Goal: Communication & Community: Answer question/provide support

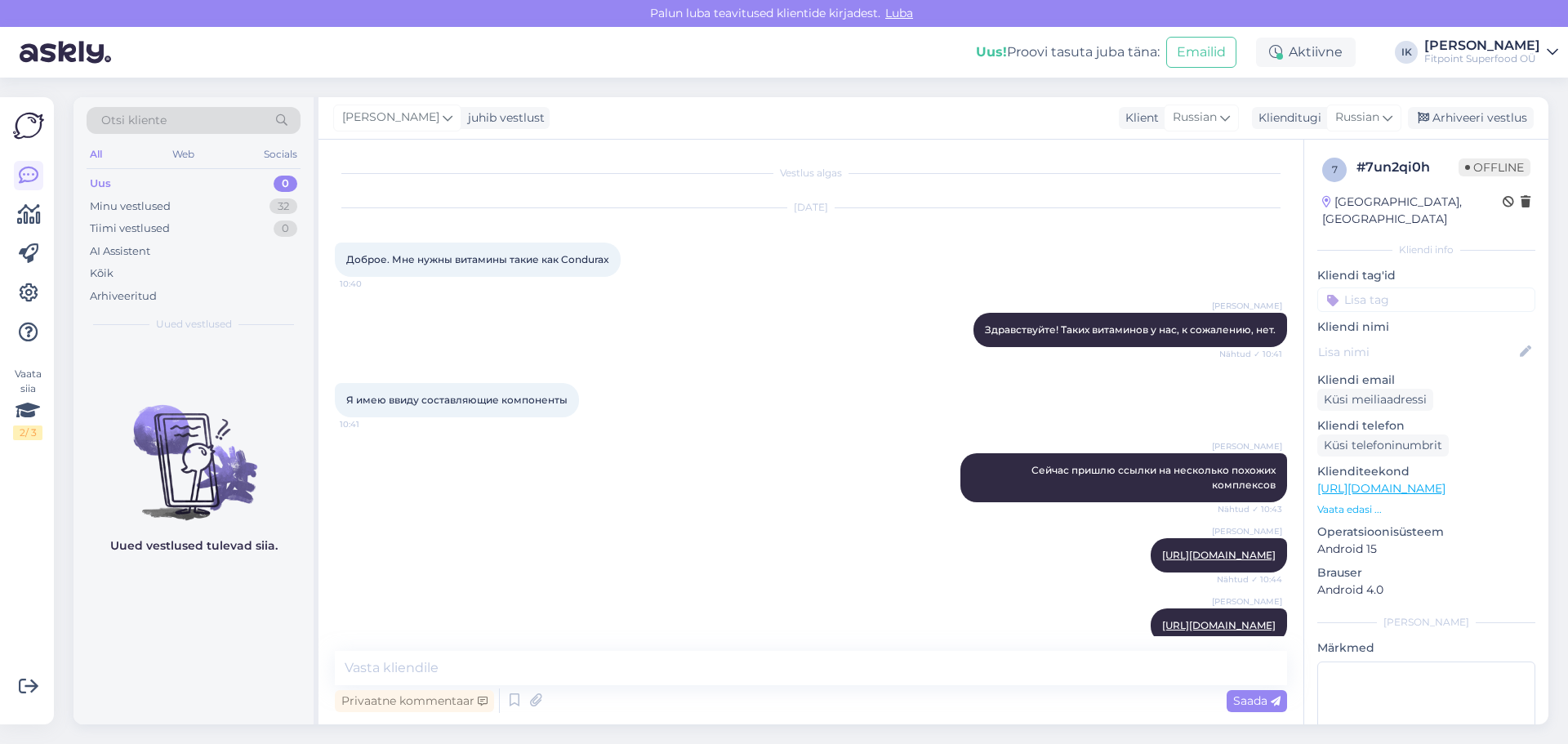
scroll to position [179, 0]
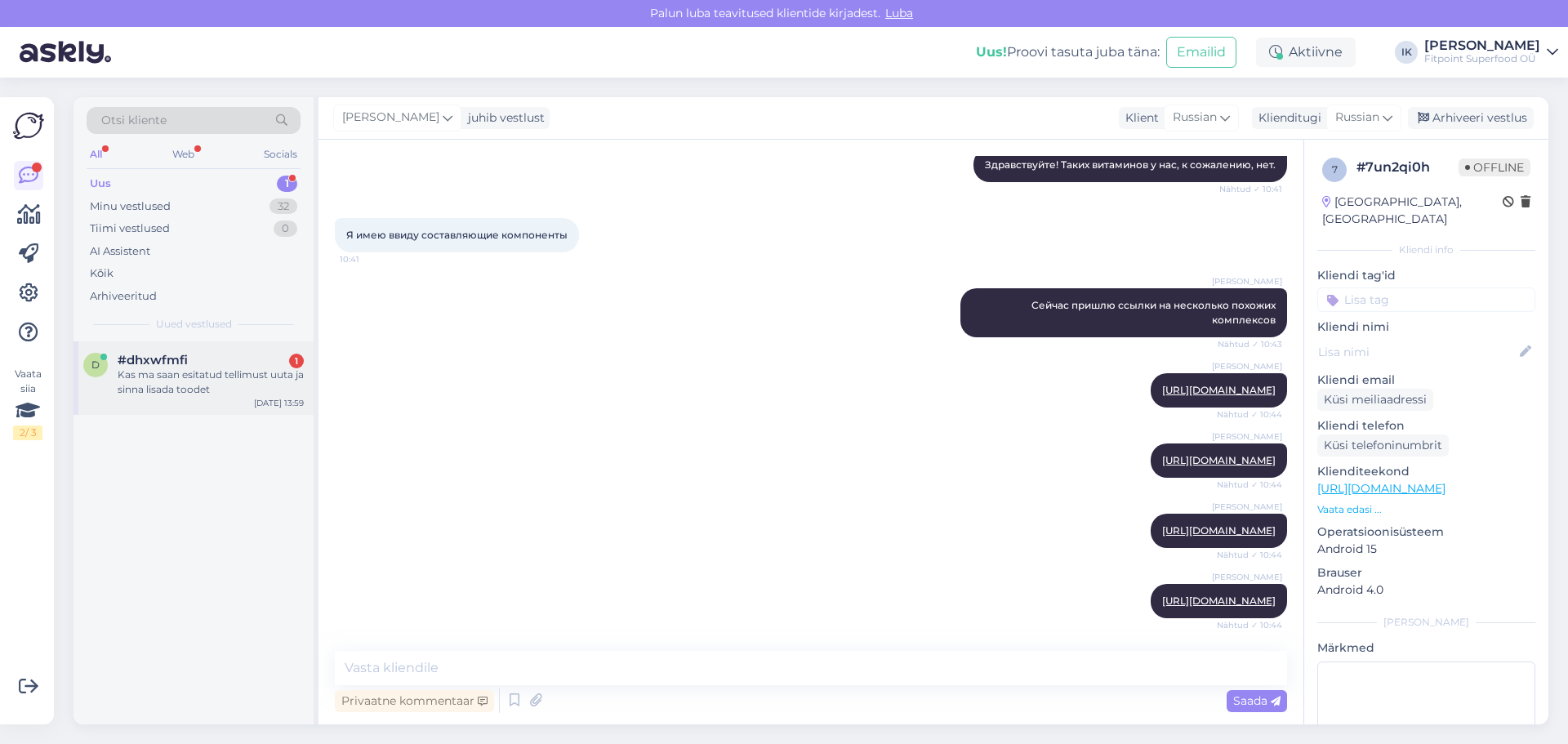
click at [243, 395] on div "Kas ma saan esitatud tellimust uuta ja sinna lisada toodet" at bounding box center [211, 382] width 187 height 29
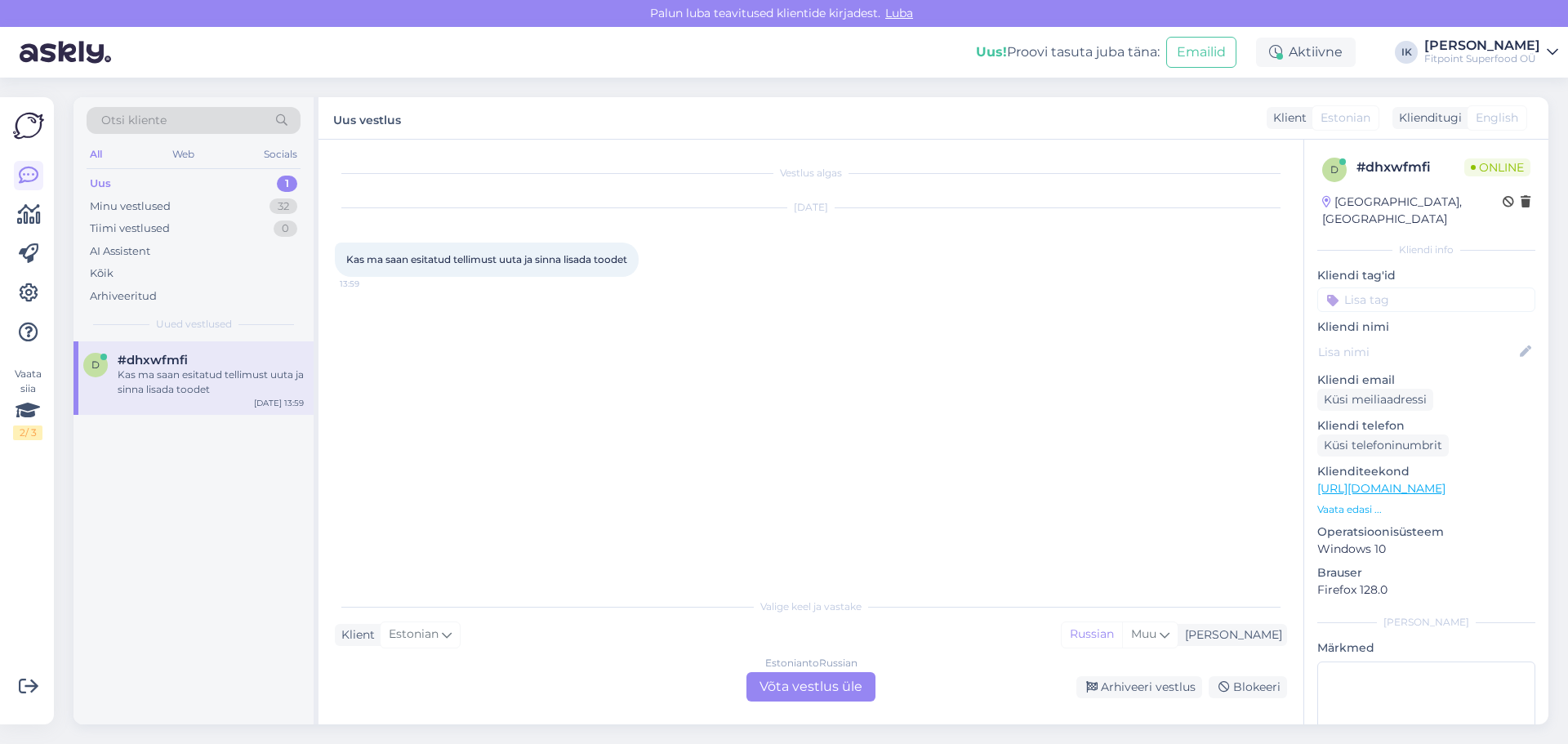
click at [814, 676] on div "Estonian to Russian Võta vestlus üle" at bounding box center [810, 686] width 129 height 29
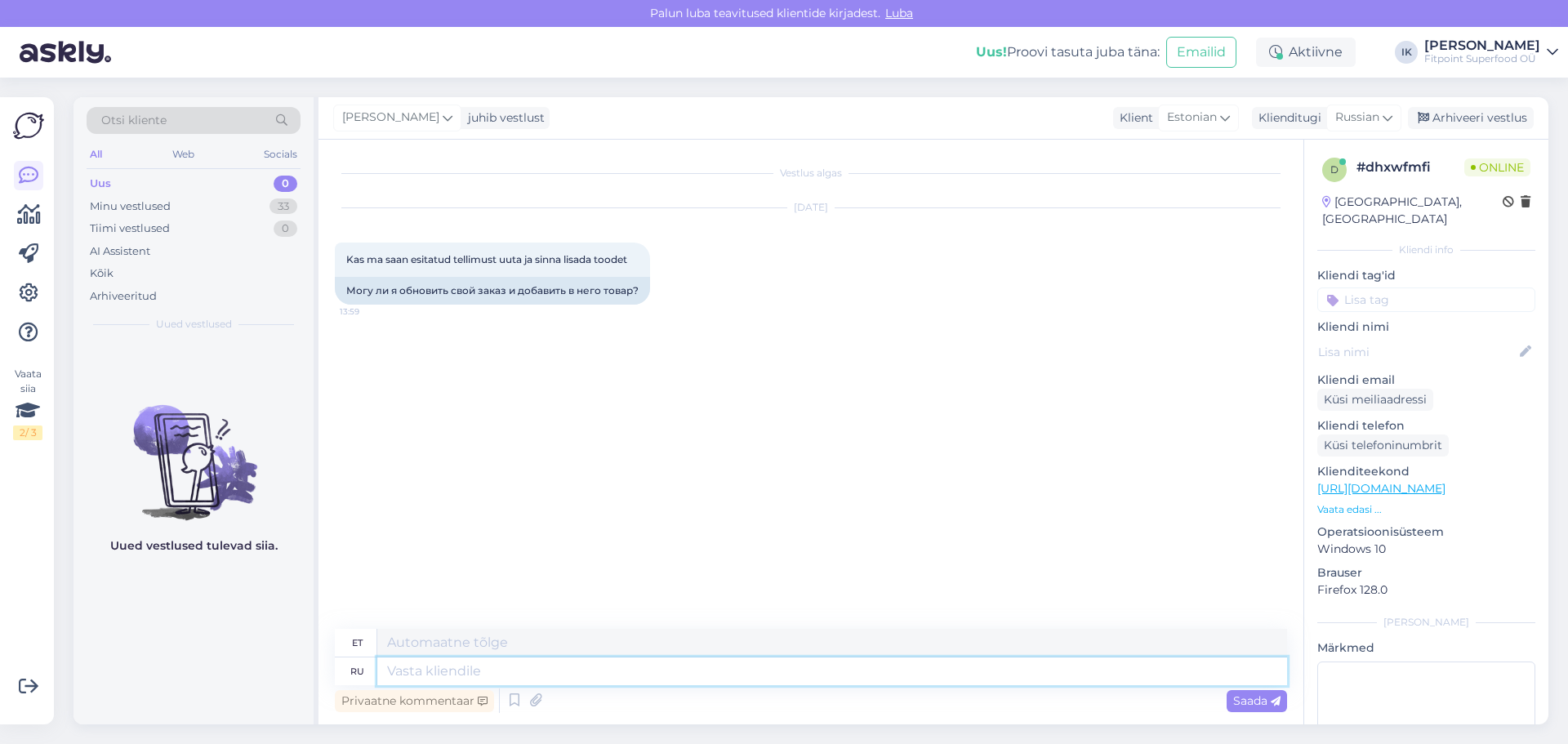
click at [552, 670] on textarea at bounding box center [832, 671] width 909 height 28
type textarea "Здравствуйте! Н"
type textarea "Tere!"
type textarea "Здравствуйте! Напишите, п"
type textarea "Tere! [GEOGRAPHIC_DATA],"
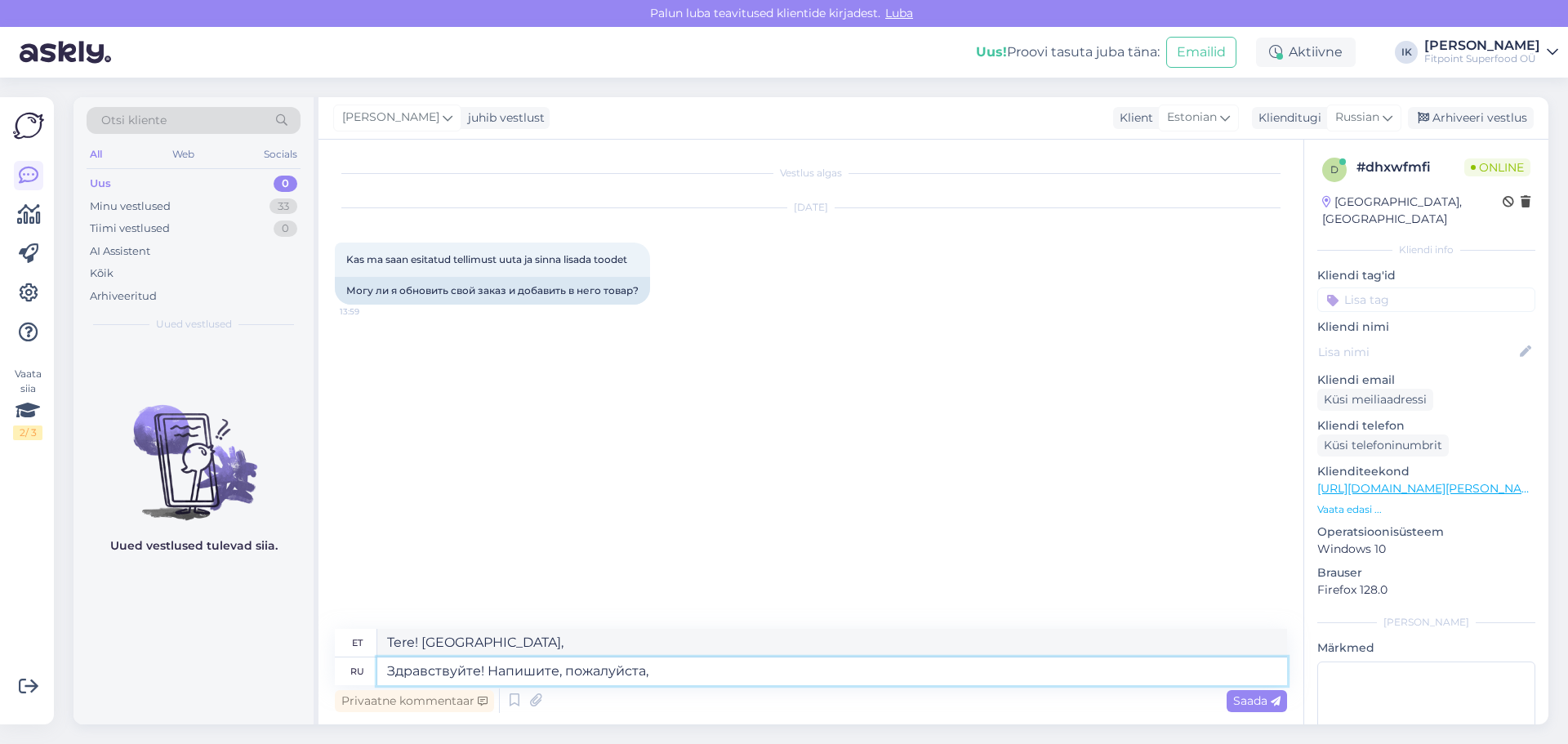
type textarea "Здравствуйте! Напишите, пожалуйста, н"
type textarea "Tere! Palun kirjutage,"
type textarea "Здравствуйте! Напишите, пожалуйста, номер сво"
type textarea "Tere! Palun kirjutage oma number."
type textarea "Здравствуйте! Напишите, пожалуйста, номер своего заказа"
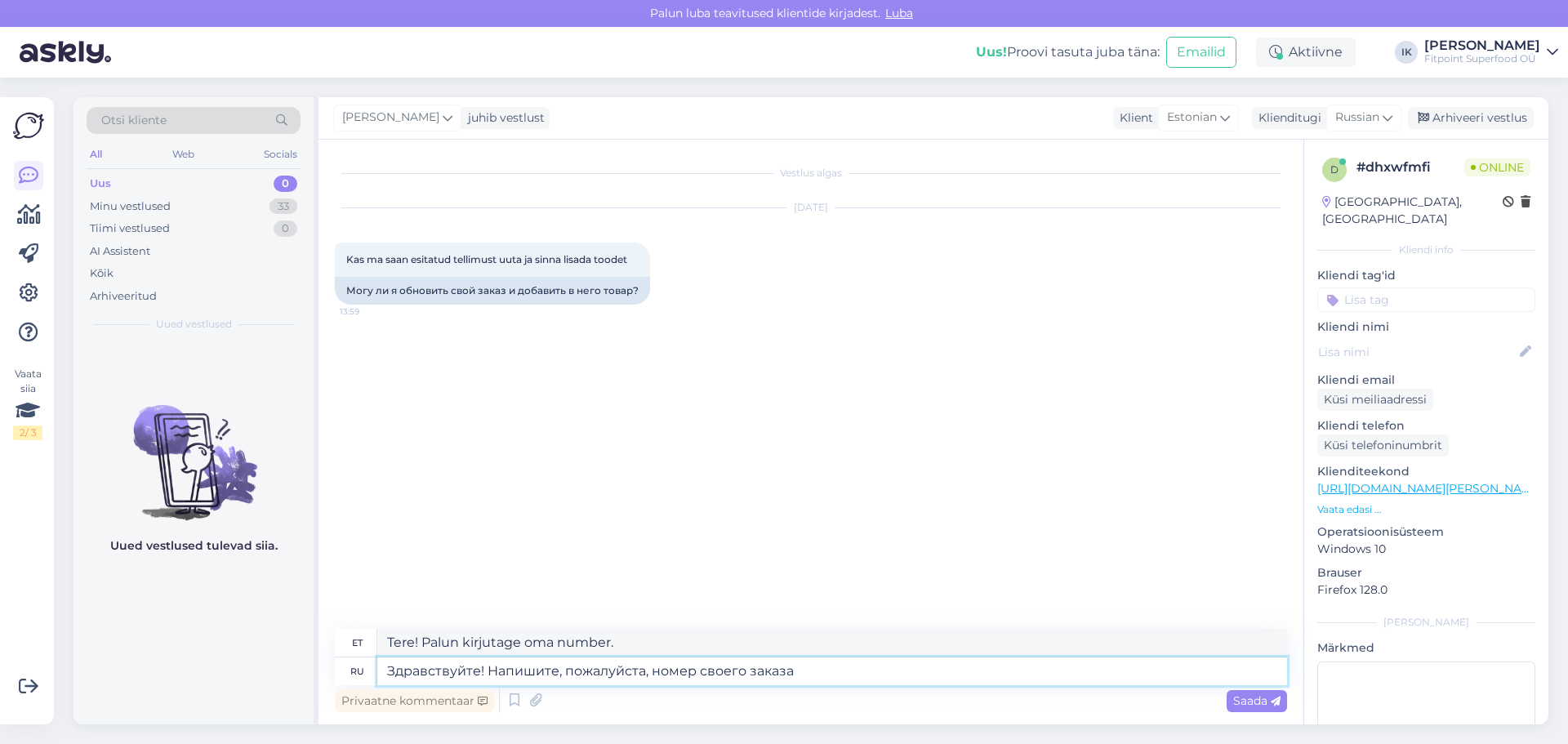
type textarea "Tere! Palun sisestage oma tellimuse number."
type textarea "Здравствуйте! Напишите, пожалуйста, номер своего заказа, ч"
type textarea "Tere! Palun kirjutage oma tellimuse number."
type textarea "Здравствуйте! Напишите, пожалуйста, номер своего заказа, чтобы я"
type textarea "Tere! Palun sisestage oma tellimuse number, et saaksime"
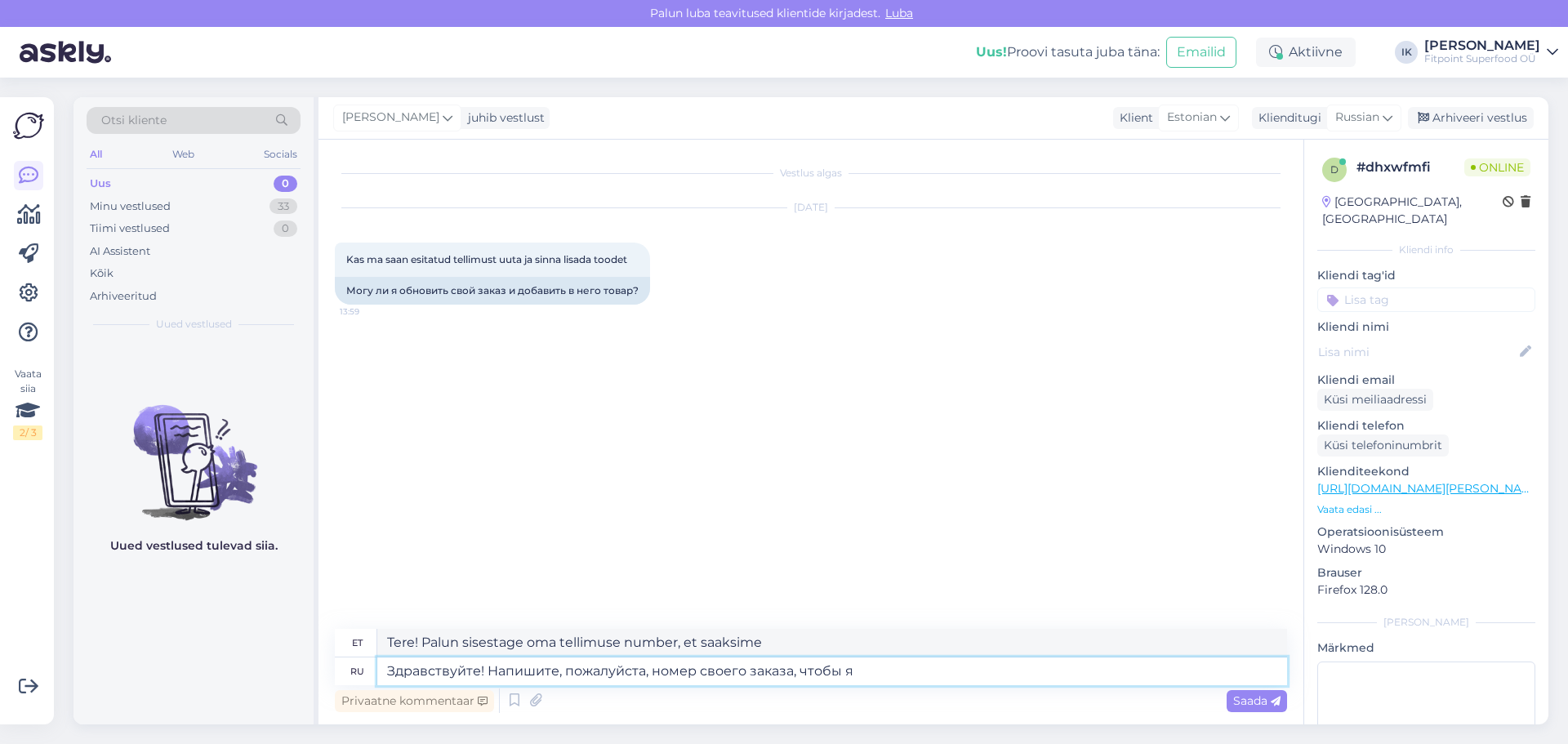
type textarea "Здравствуйте! Напишите, пожалуйста, номер своего заказа, чтобы я п"
type textarea "Tere! Palun kirjutage oma tellimuse number, et saaksin"
type textarea "Здравствуйте! Напишите, пожалуйста, номер своего заказа, чтобы я проверила его"
type textarea "Tere! [PERSON_NAME] andke [PERSON_NAME] tellimuse number, et saaksin kontrollid…"
type textarea "Здравствуйте! Напишите, пожалуйста, номер своего заказа, чтобы я проверила его …"
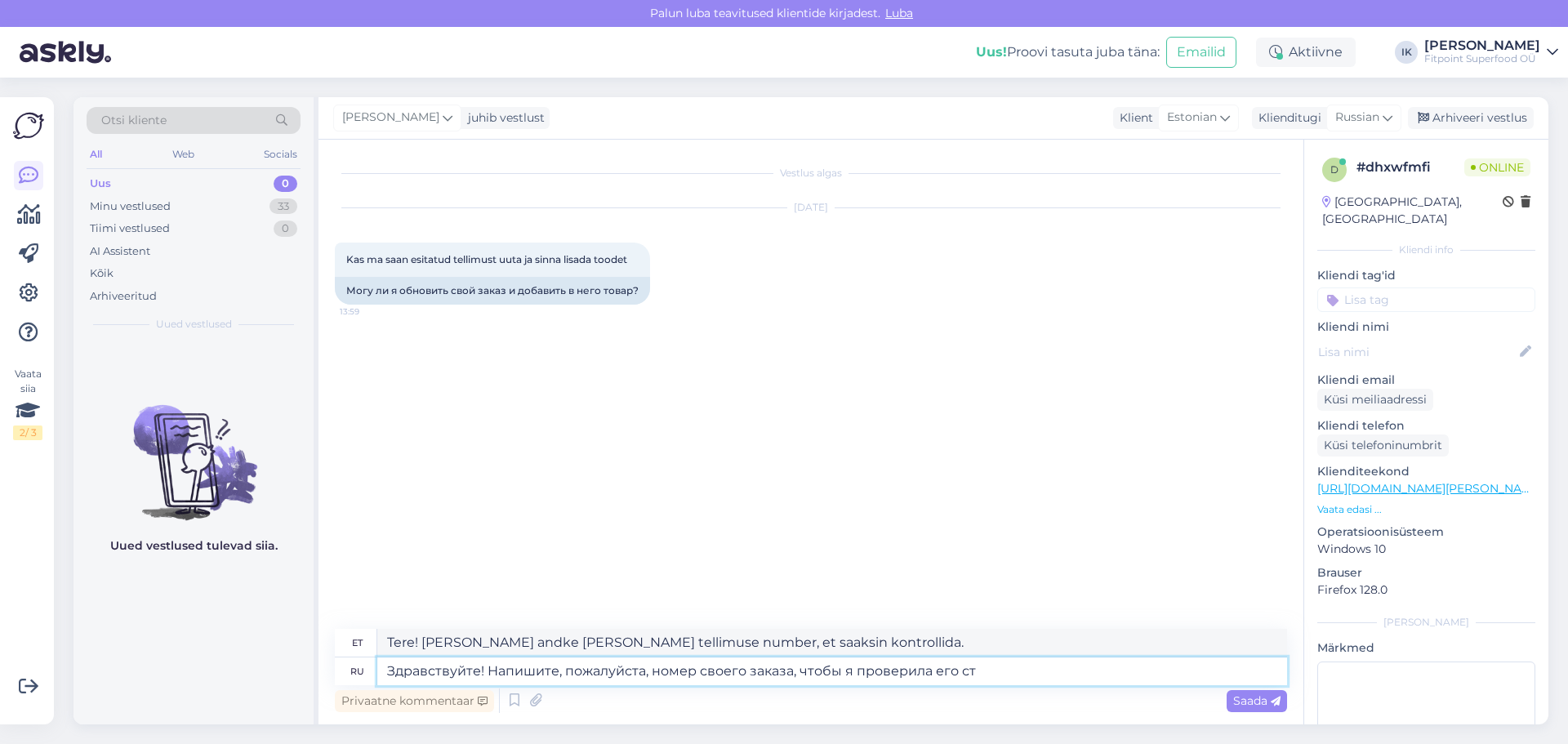
type textarea "Tere! [PERSON_NAME] andke [PERSON_NAME] tellimuse number, et saaksin seda kontr…"
type textarea "Здравствуйте! Напишите, пожалуйста, номер своего заказа, чтобы я проверила его …"
type textarea "Tere! [PERSON_NAME] edastage oma tellimuse number, et saaksin selle staatust ko…"
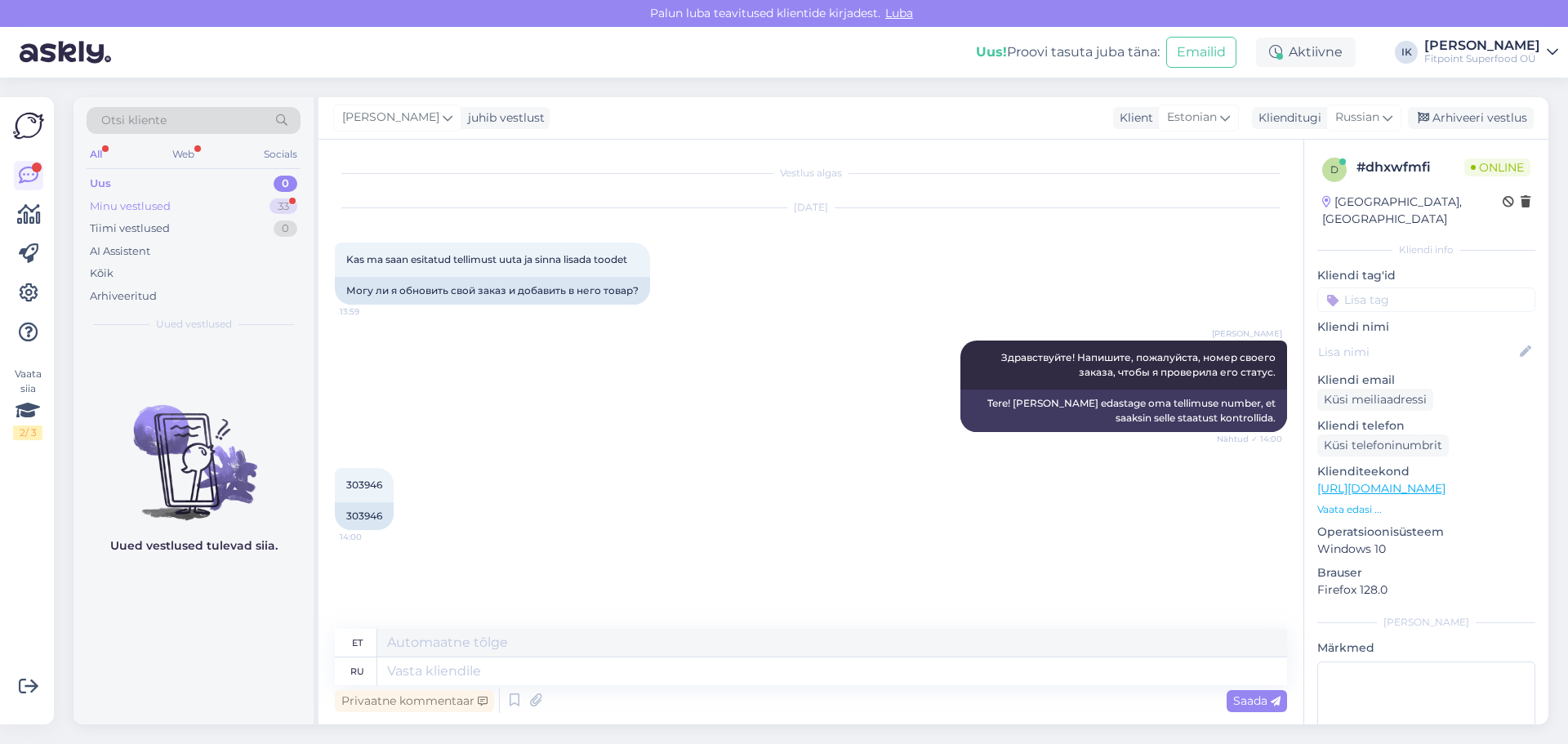
click at [235, 207] on div "Minu vestlused 33" at bounding box center [194, 207] width 214 height 23
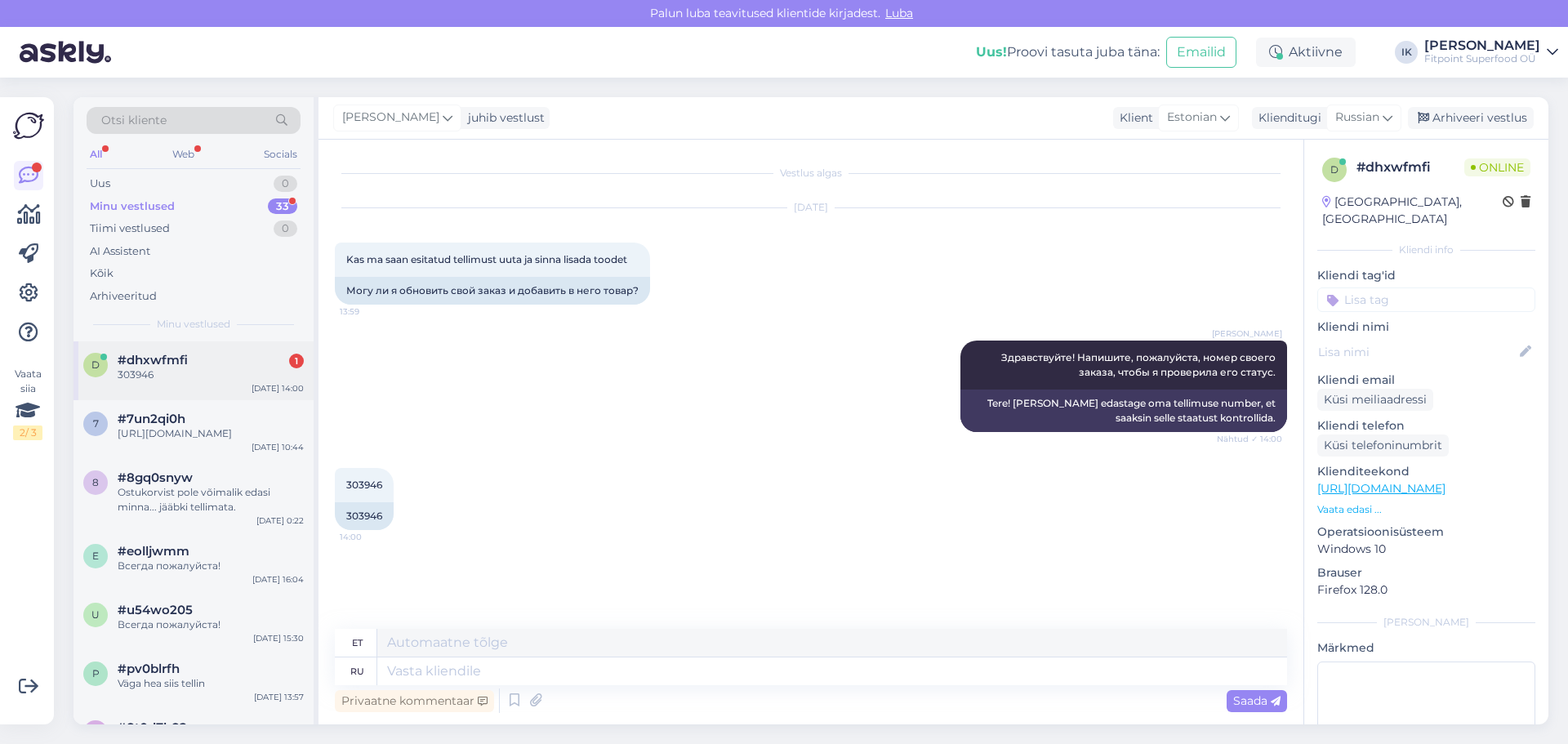
click at [253, 375] on div "303946" at bounding box center [211, 375] width 187 height 14
click at [370, 514] on div "303946" at bounding box center [364, 516] width 59 height 28
copy div "303946"
click at [668, 668] on textarea at bounding box center [832, 671] width 909 height 28
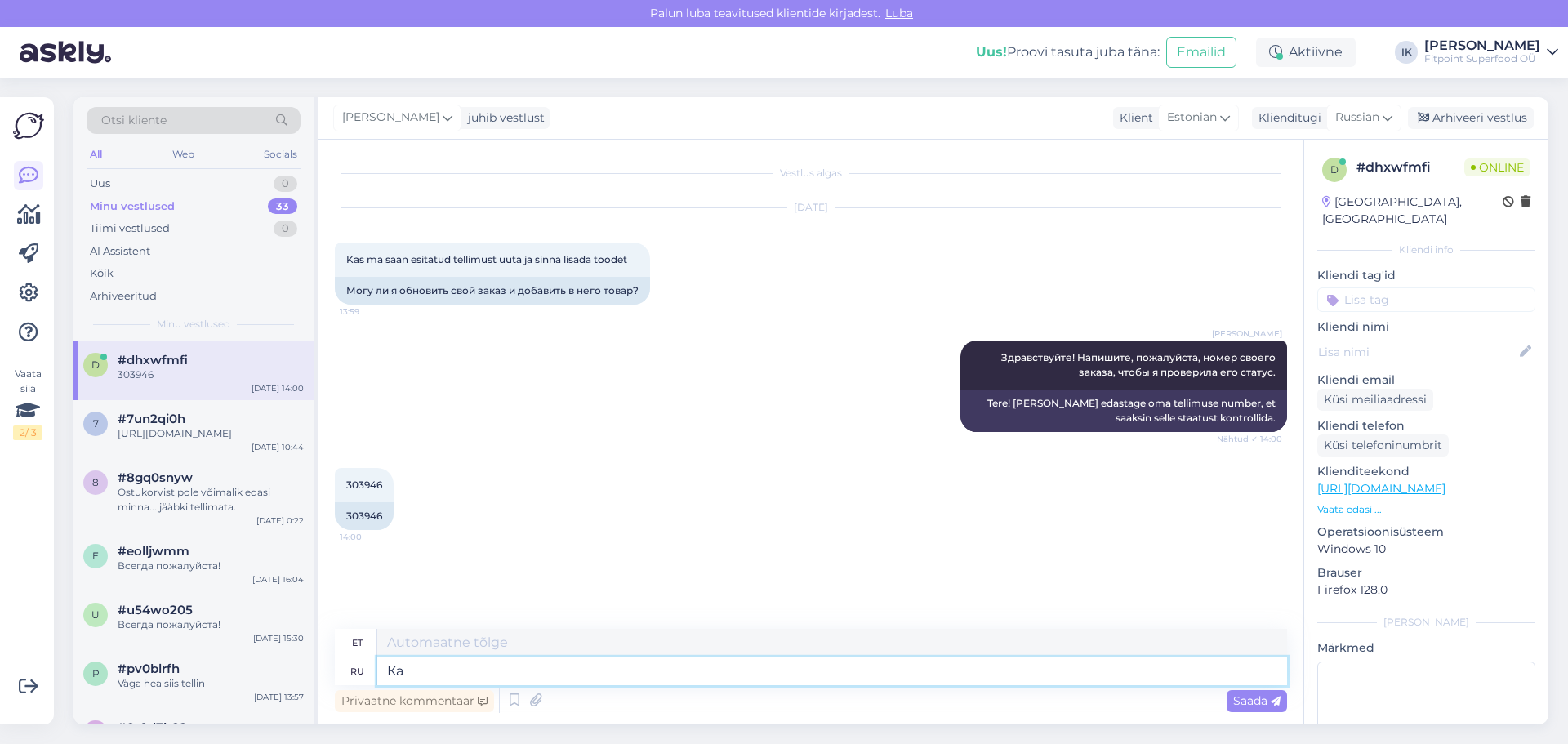
type textarea "Как"
type textarea "Ka"
type textarea "Какой т"
type textarea "Milline"
type textarea "Какой товар вы"
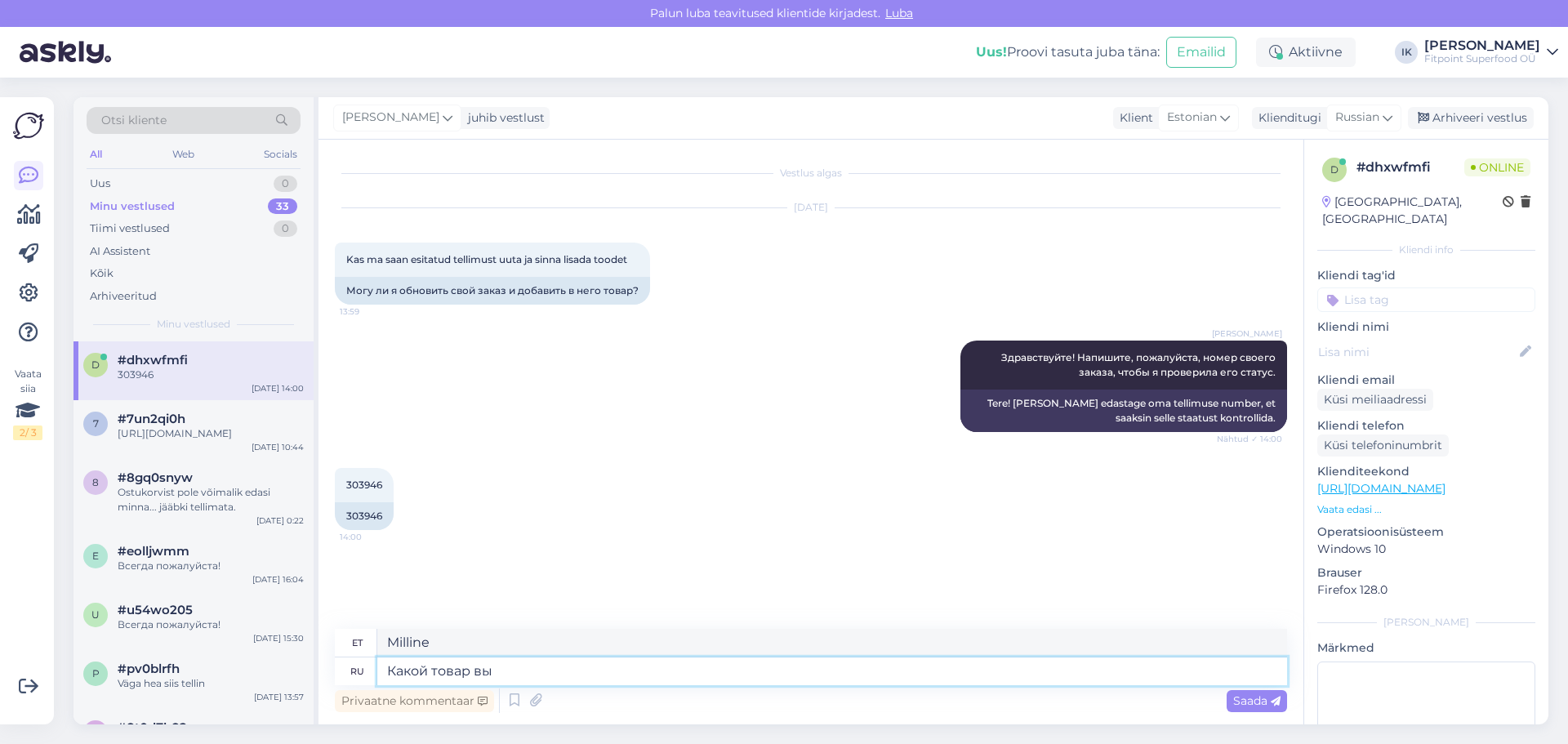
type textarea "Milline toode?"
type textarea "Какой товар вы бы"
type textarea "Mis toode sa oled"
type textarea "Какой товар вы бы"
type textarea "[PERSON_NAME] toodet sa sooviksid?"
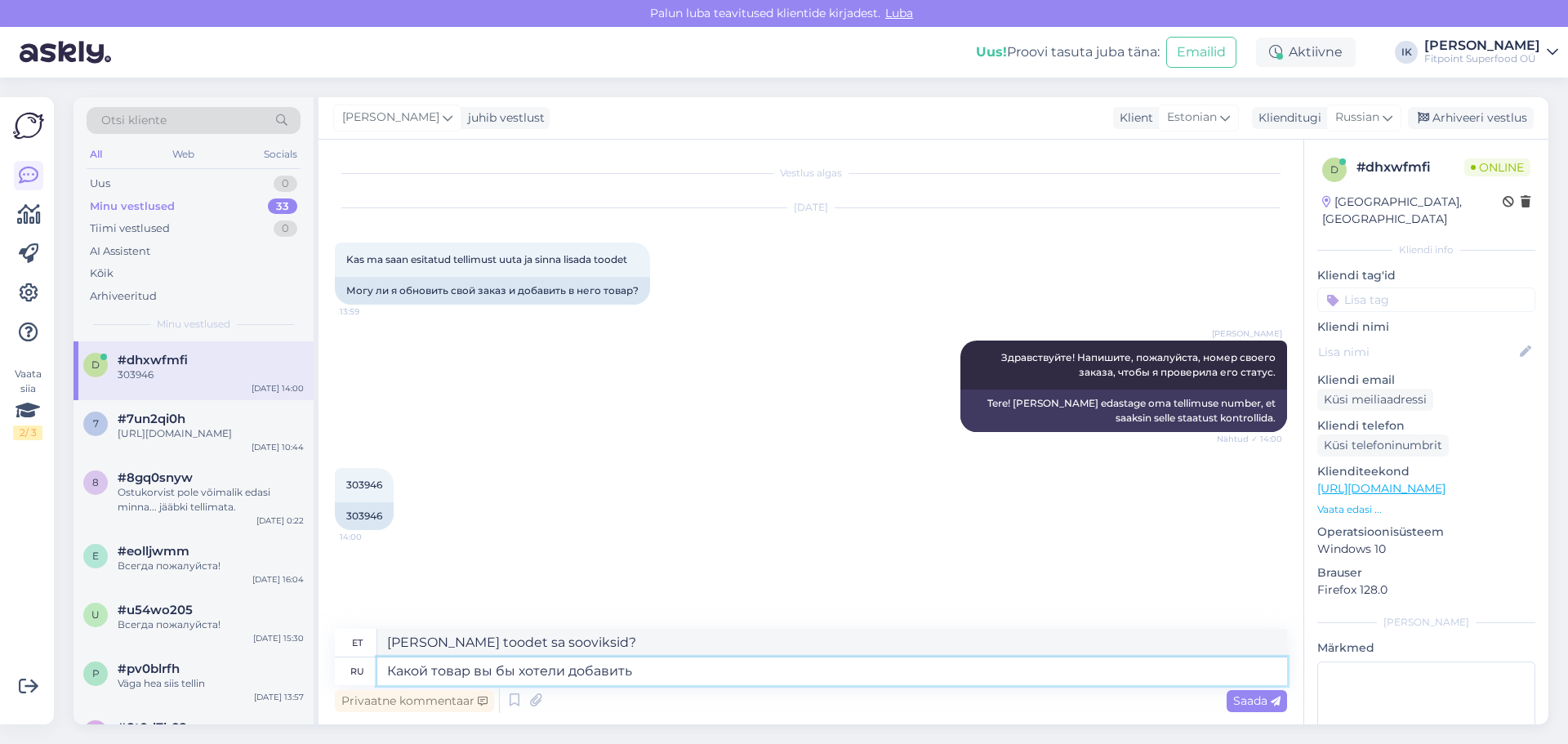
type textarea "Какой товар вы бы хотели добавитьН"
type textarea "[PERSON_NAME] toodet soovite lisada?"
type textarea "Какой товар вы бы хотели добавить? М ы"
type textarea "[PERSON_NAME] toodet soovite lisada? M"
type textarea "Какой товар вы бы хотели добавить? Мы мо"
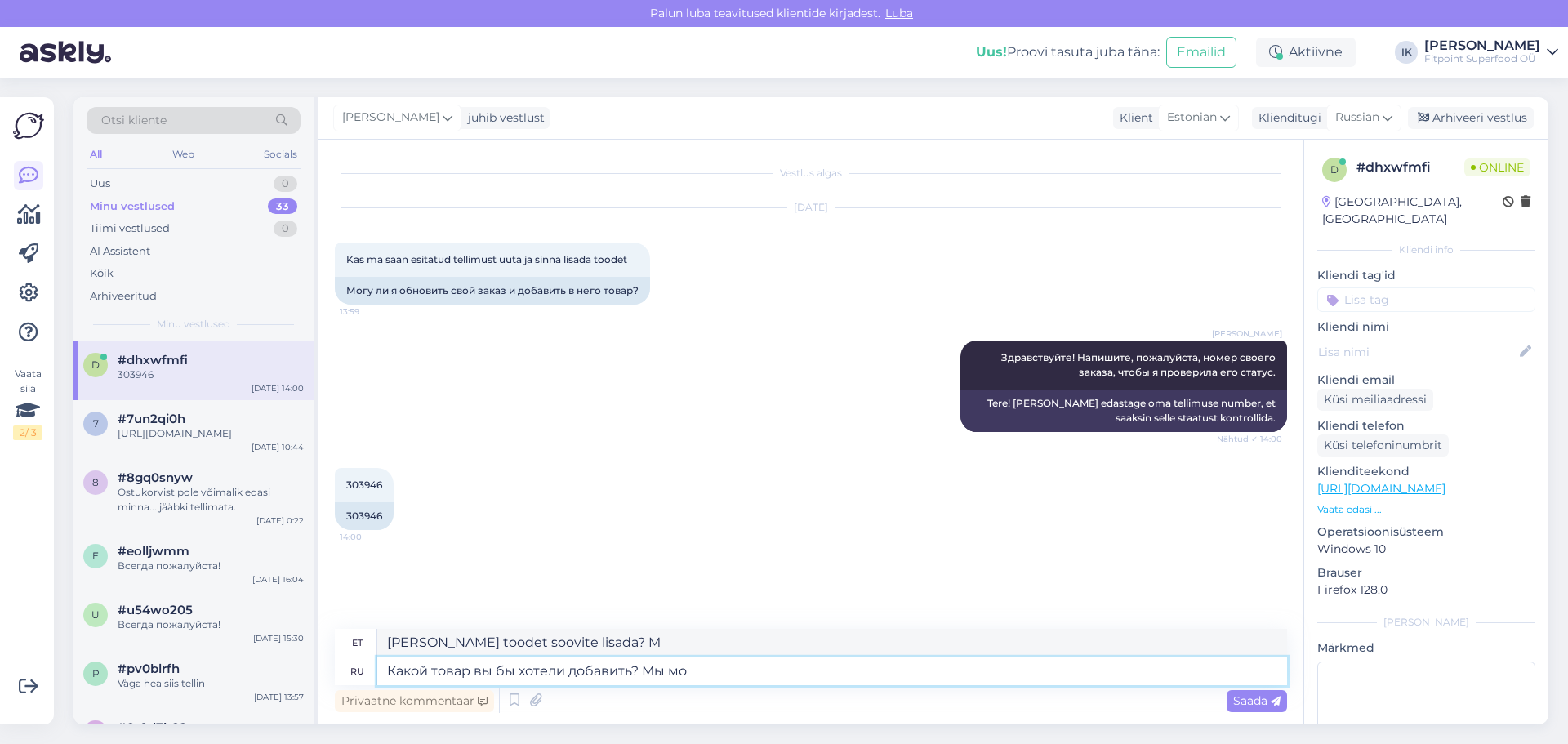
type textarea "[PERSON_NAME] toodet soovite lisada? Meie"
type textarea "Какой товар вы бы хотели добавить? Мы можем"
type textarea "[PERSON_NAME] toodet soovite lisada? Me saame"
type textarea "Какой товар вы бы хотели добавить? Мы можем добавить ег"
type textarea "[PERSON_NAME] toodet soovite lisada? Me [PERSON_NAME] lisada."
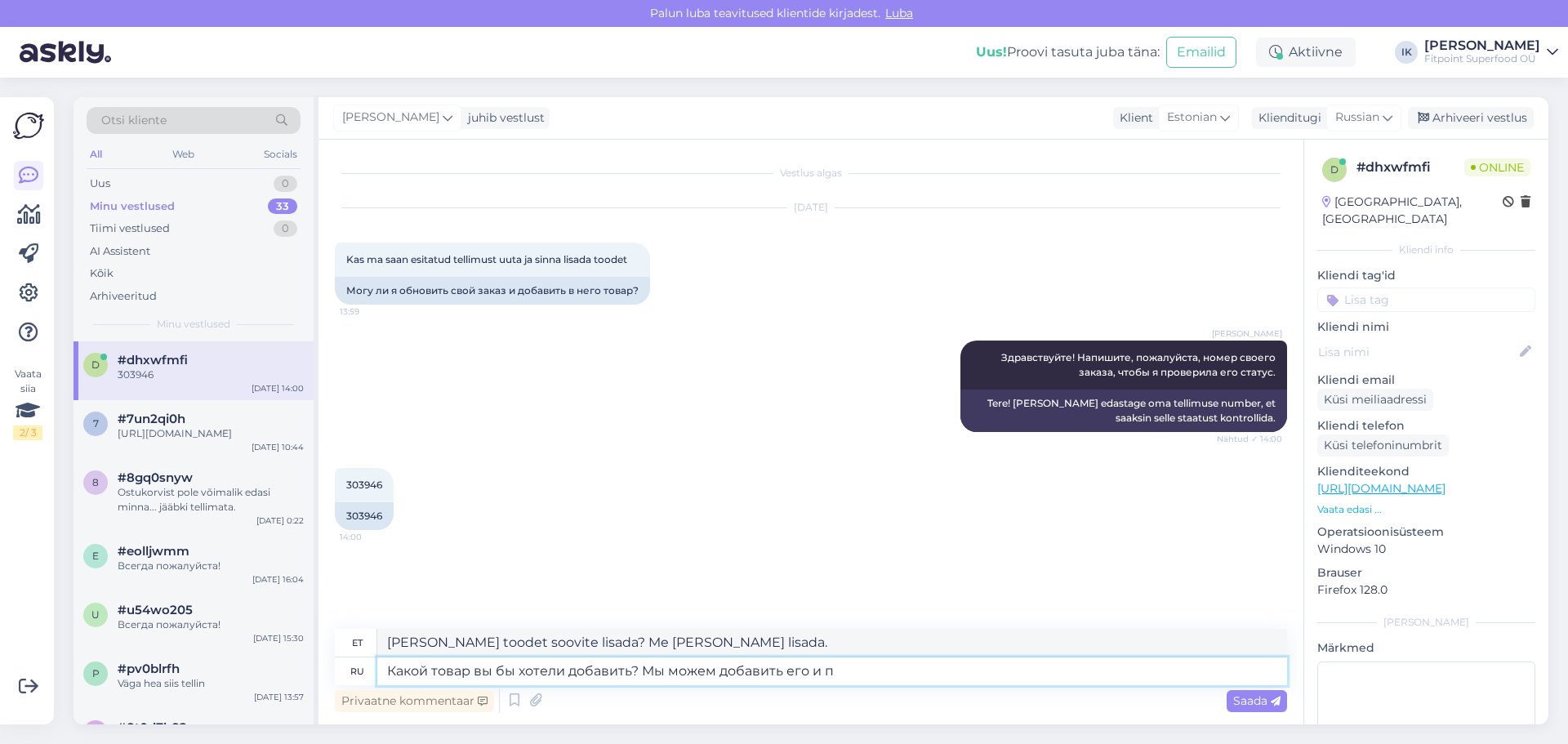
type textarea "Какой товар вы бы хотели добавить? Мы можем добавить его и по"
type textarea "[PERSON_NAME] toodet soovite lisada? Me [PERSON_NAME] ka lisada."
type textarea "Какой товар вы бы хотели добавить? Мы можем добавить его и поставить [PERSON_NA…"
type textarea "[PERSON_NAME] toodet soovite lisada? [PERSON_NAME] lisada ja kohale toimetada."
type textarea "Какой товар вы бы хотели добавить? Мы можем добавить его и поставить [PERSON_NA…"
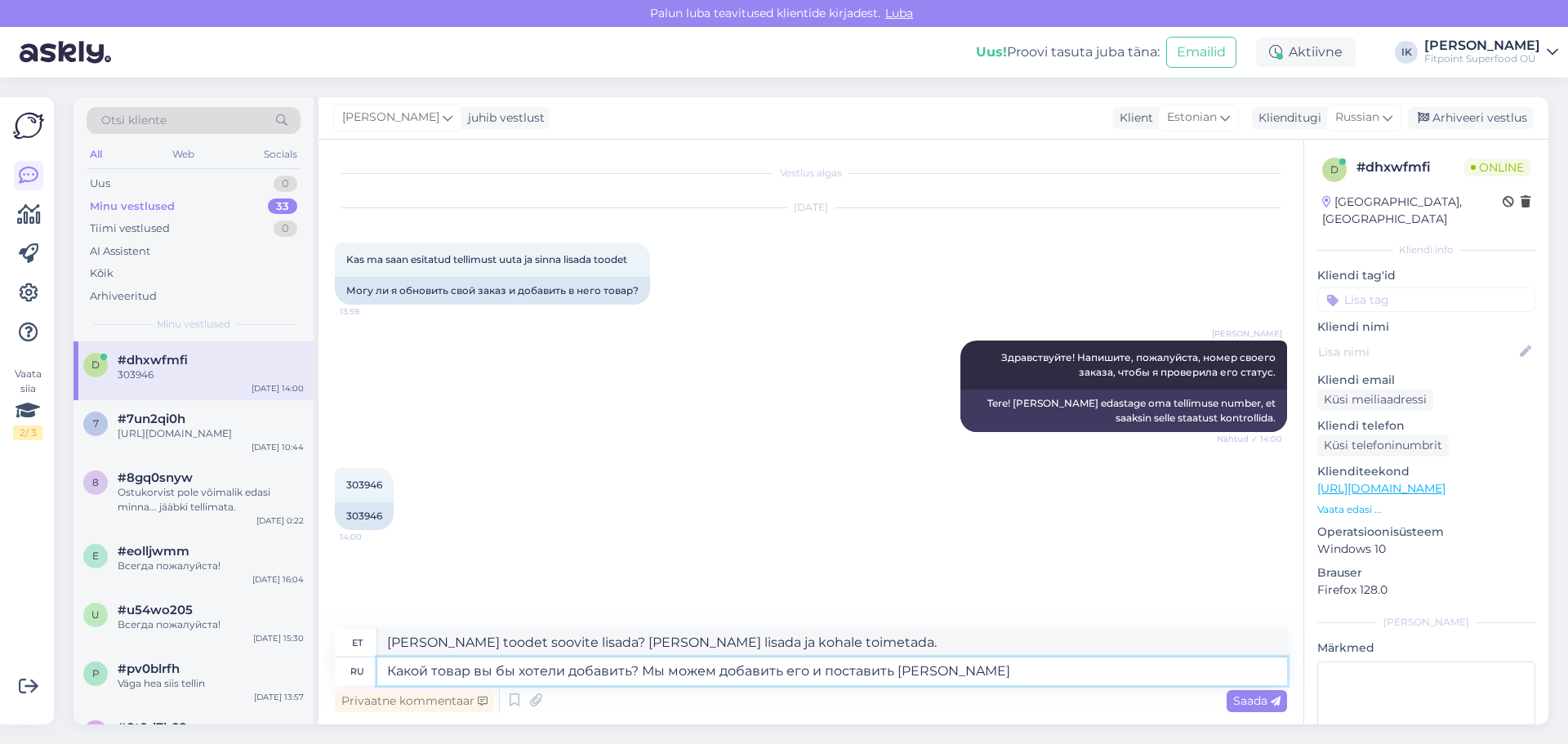
type textarea "[PERSON_NAME] toodet soovite lisada? [PERSON_NAME] lisada ja teile kohale toime…"
type textarea "Какой товар вы бы хотели добавить? Мы можем добавить его и поставить [PERSON_NA…"
type textarea "[PERSON_NAME] toodet soovite lisada? [PERSON_NAME] lisada ja teile [PERSON_NAME…"
type textarea "Какой товар вы бы хотели добавить? Мы можем добавить его и поставить [PERSON_NA…"
type textarea "[PERSON_NAME] toodet soovite lisada? [PERSON_NAME] lisada ja teile kohale toime…"
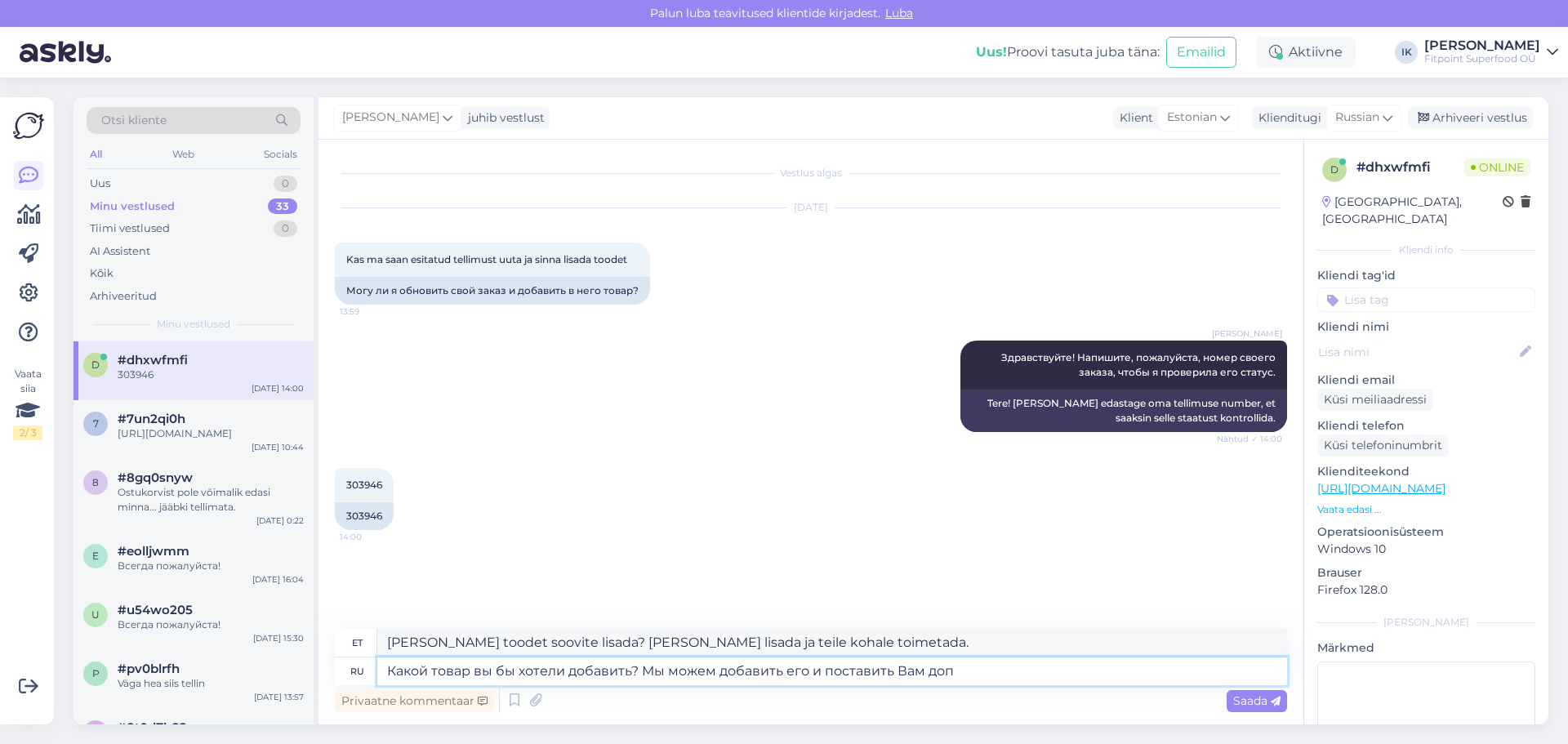
type textarea "Какой товар вы бы хотели добавить? Мы можем добавить его и поставить Вам доп о"
type textarea "[PERSON_NAME] toodet soovite lisada? [PERSON_NAME] lisada ja teile lisatooteid …"
type textarea "Какой товар вы бы хотели добавить? Мы можем добавить его и поставить [PERSON_NA…"
type textarea "[PERSON_NAME] toodet soovite lisada? Me [PERSON_NAME] lisada ja selle eest lisa…"
type textarea "Какой товар вы бы хотели добавить? Мы можем добавить его и поставить [PERSON_NA…"
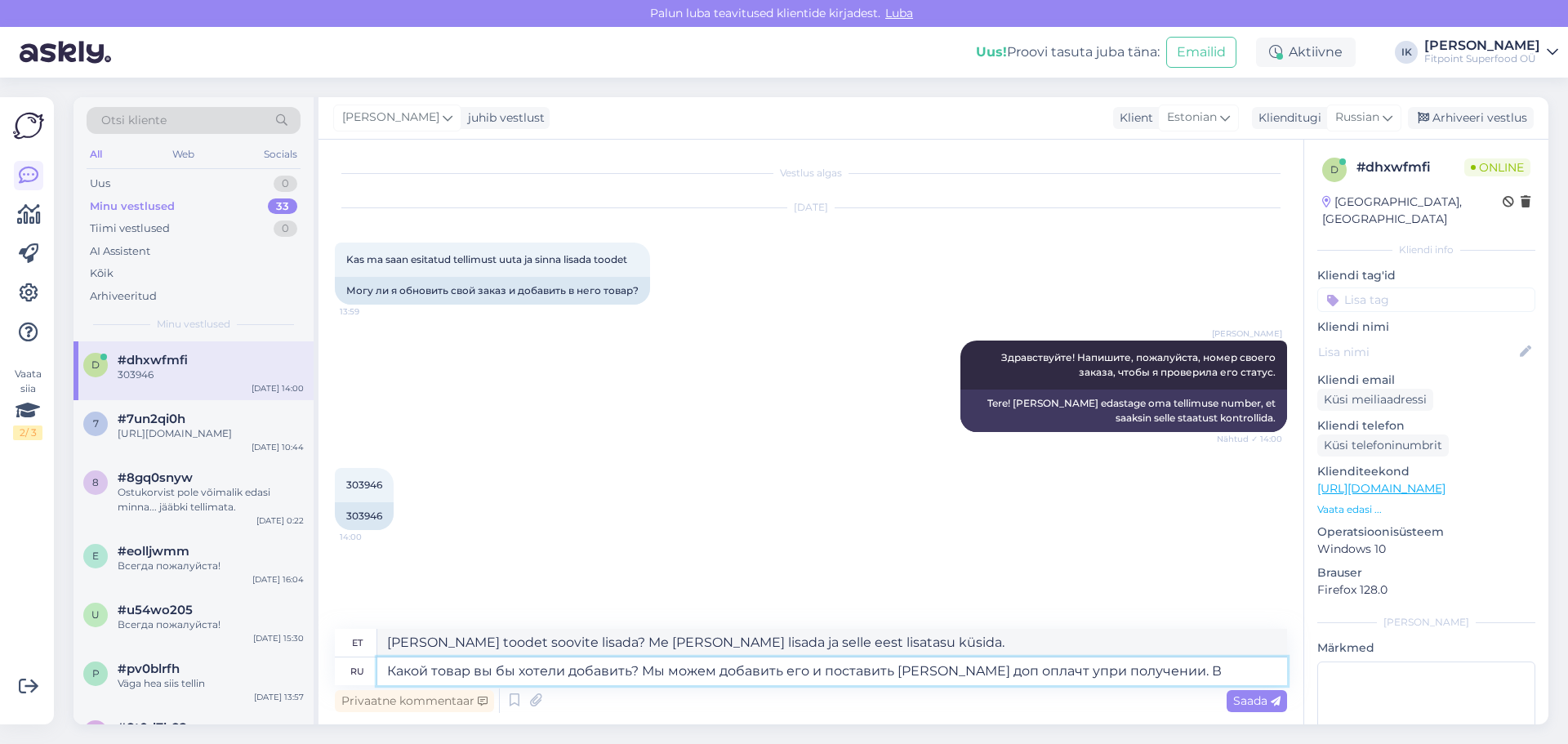
type textarea "[PERSON_NAME] eset soovite lisada? [PERSON_NAME] lisada ja [PERSON_NAME] teilt …"
type textarea "Какой товар вы бы хотели добавить? Мы можем добавить его и поставить [PERSON_NA…"
type textarea "[PERSON_NAME] eset soovite lisada? [PERSON_NAME] lisada ja kättetoimetamisel li…"
type textarea "Какой товар вы бы хотели добавить? Мы можем добавить его и поставить [PERSON_NA…"
type textarea "[PERSON_NAME] toodet soovite lisada? [PERSON_NAME] lisada ja kättetoimetamisel …"
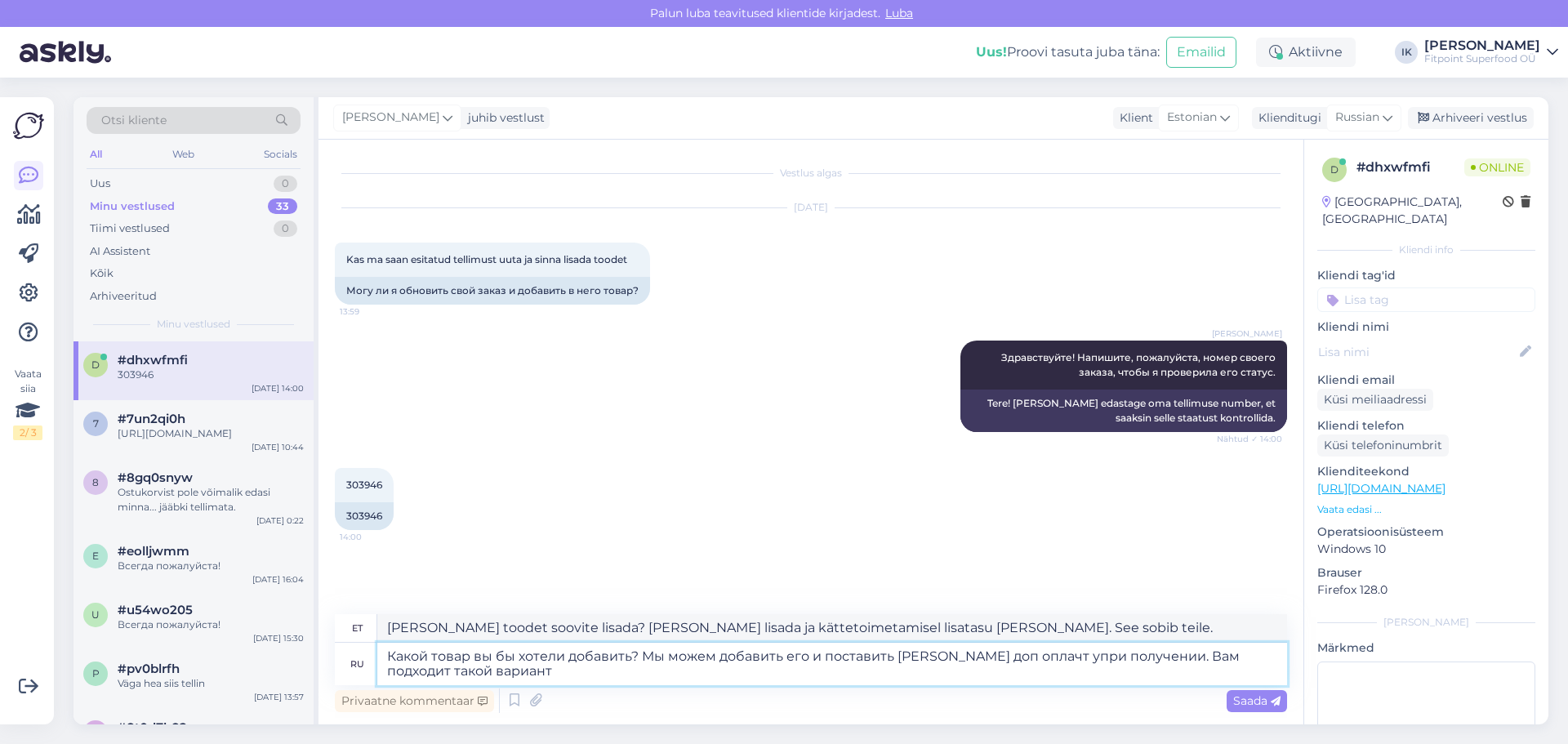
type textarea "Какой товар вы бы хотели добавить? Мы можем добавить его и поставить [PERSON_NA…"
type textarea "[PERSON_NAME] eset soovite lisada? [PERSON_NAME] lisada ja [PERSON_NAME] teilt …"
click at [641, 649] on textarea "Какой товар вы бы хотели добавить? Мы можем добавить его и поставить [PERSON_NA…" at bounding box center [832, 664] width 909 height 43
type textarea "Какой товар вы бы хотели добавить? ПоскоМы можем добавить его и поставить Вам д…"
type textarea "[PERSON_NAME] eset soovite lisada? [PERSON_NAME] lisada ja [PERSON_NAME] teilt …"
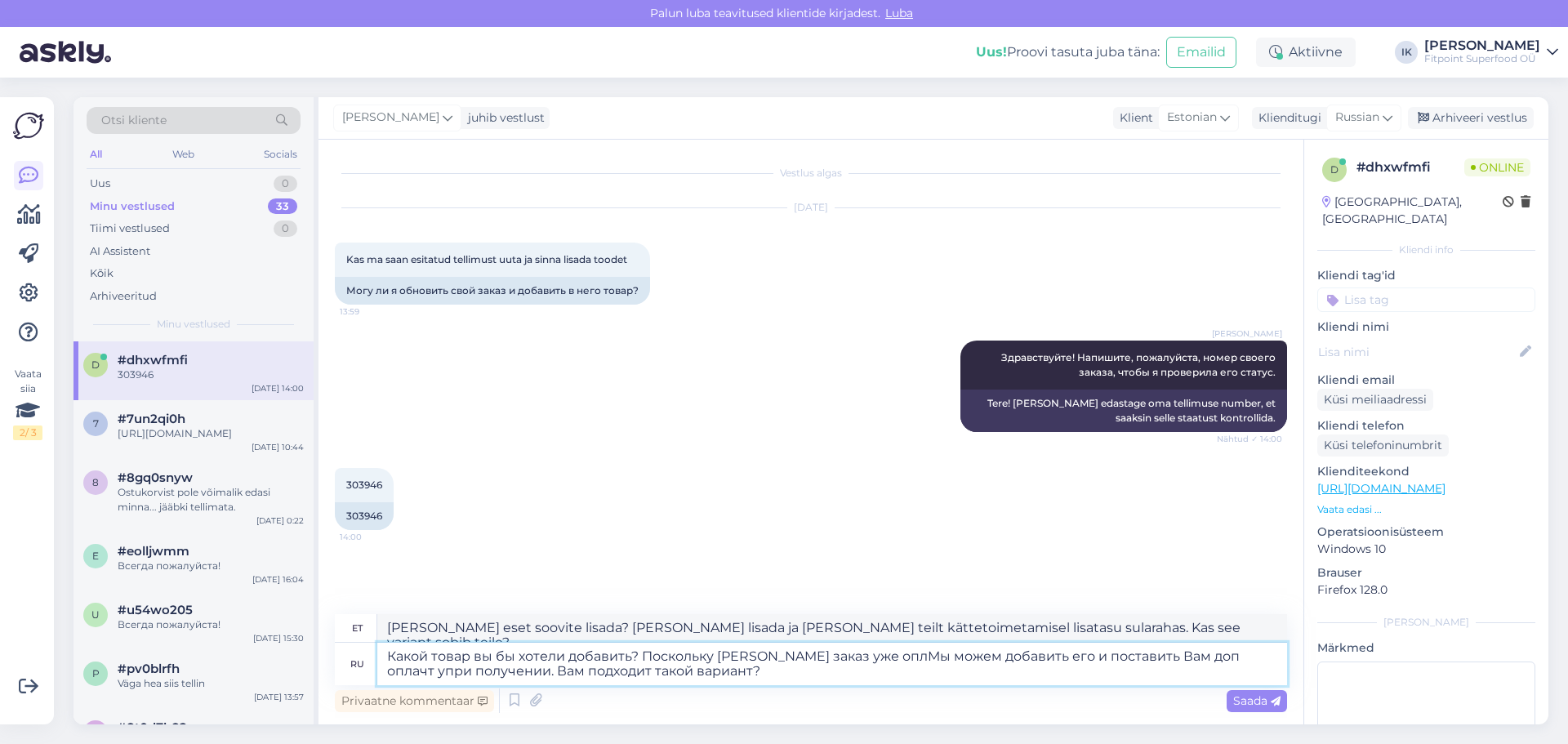
type textarea "Какой товар вы бы хотели добавить? Поскольку [PERSON_NAME] заказ уже оплаМы мож…"
type textarea "[PERSON_NAME] toodet soovite lisada? Kuna teie tellimus on juba tasutud, [PERSO…"
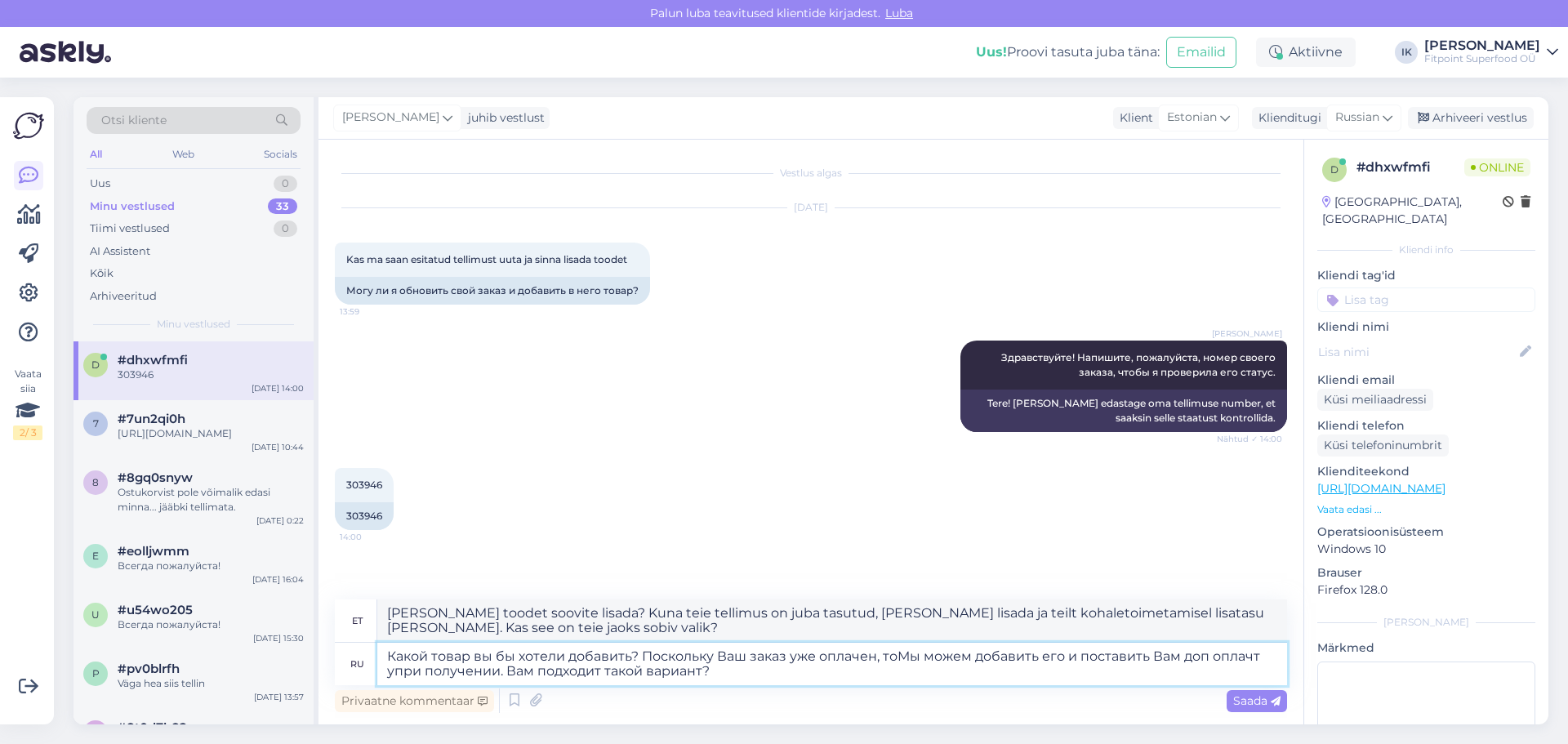
type textarea "Какой товар вы бы хотели добавить? Поскольку [PERSON_NAME] заказ уже оплачен, т…"
type textarea "[PERSON_NAME] toodet soovite lisada? Kuna teie tellimuse eest on juba tasutud, …"
click at [845, 668] on textarea "Какой товар вы бы хотели добавить? Поскольку [PERSON_NAME] заказ уже оплачен, т…" at bounding box center [832, 664] width 909 height 43
type textarea "Какой товар вы бы хотели добавить? Поскольку [PERSON_NAME] заказ уже оплачен, т…"
click at [1260, 705] on span "Saada" at bounding box center [1257, 700] width 47 height 14
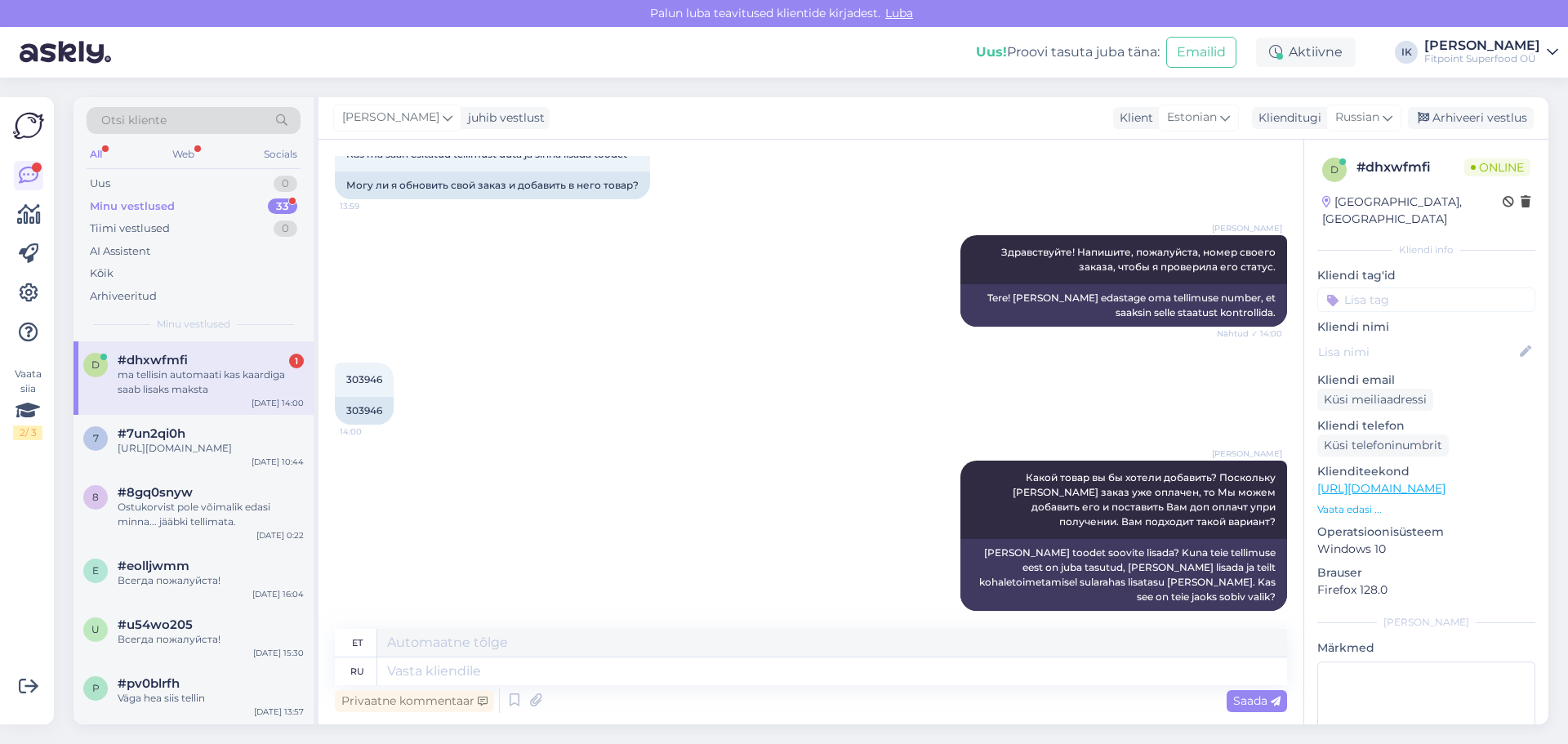
scroll to position [203, 0]
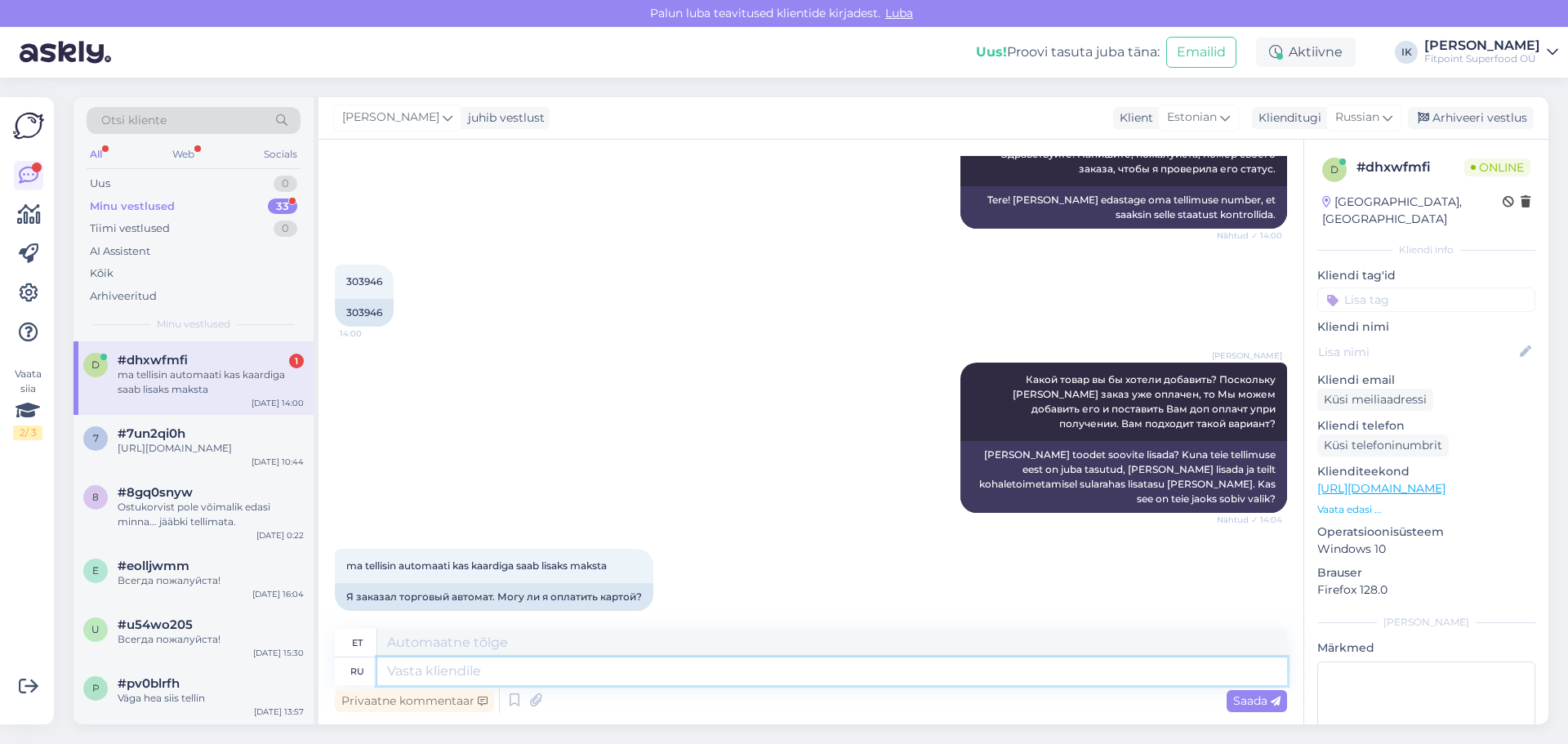
click at [524, 682] on textarea at bounding box center [832, 671] width 909 height 28
click at [524, 678] on textarea at bounding box center [832, 671] width 909 height 28
type textarea "Д"
type textarea "JAH"
type textarea "Да, я"
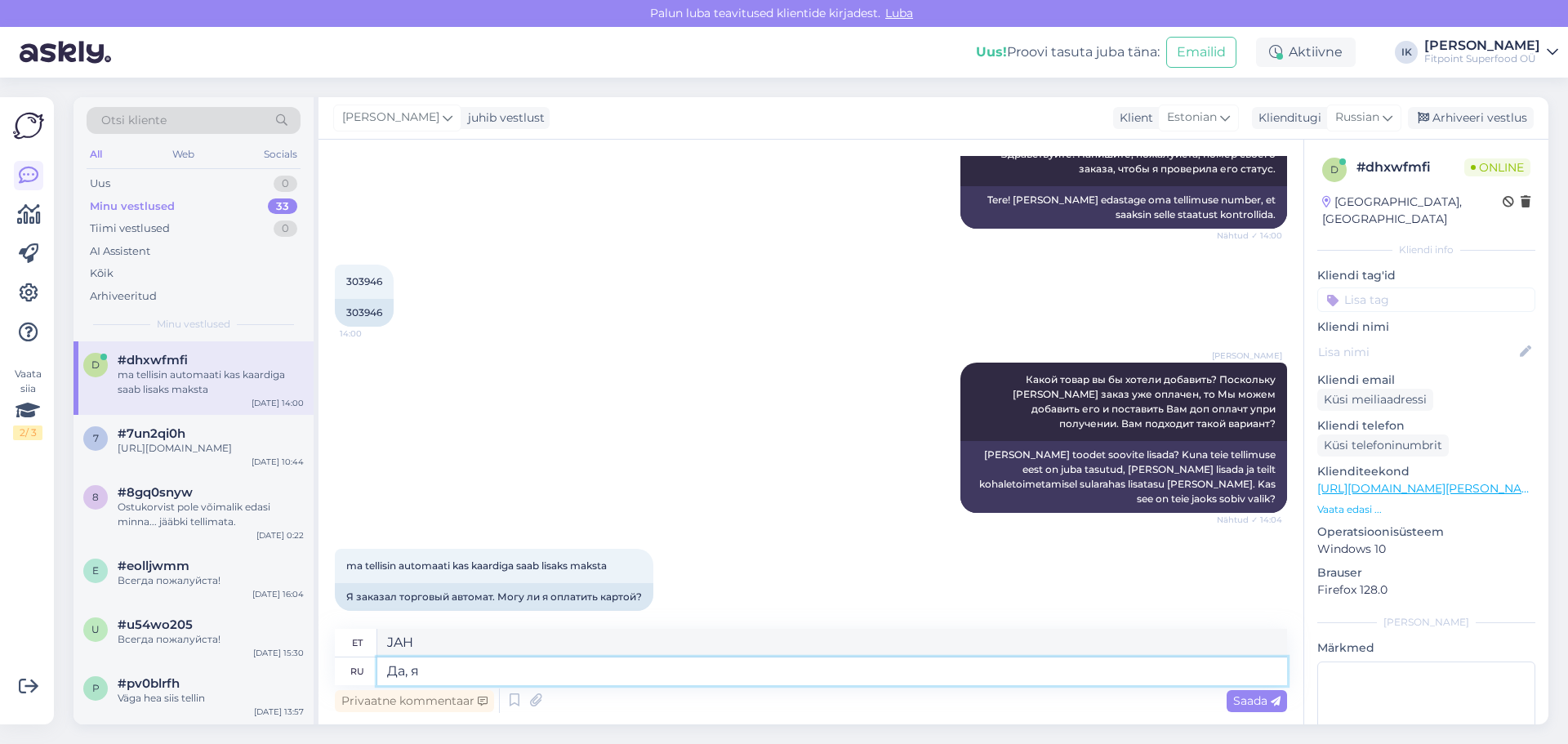
type textarea "Jah,"
type textarea "Да, я [PERSON_NAME]"
type textarea "Jah, teen küll."
type textarea "Да, я вижу, чт"
type textarea "Jah, ma näen,"
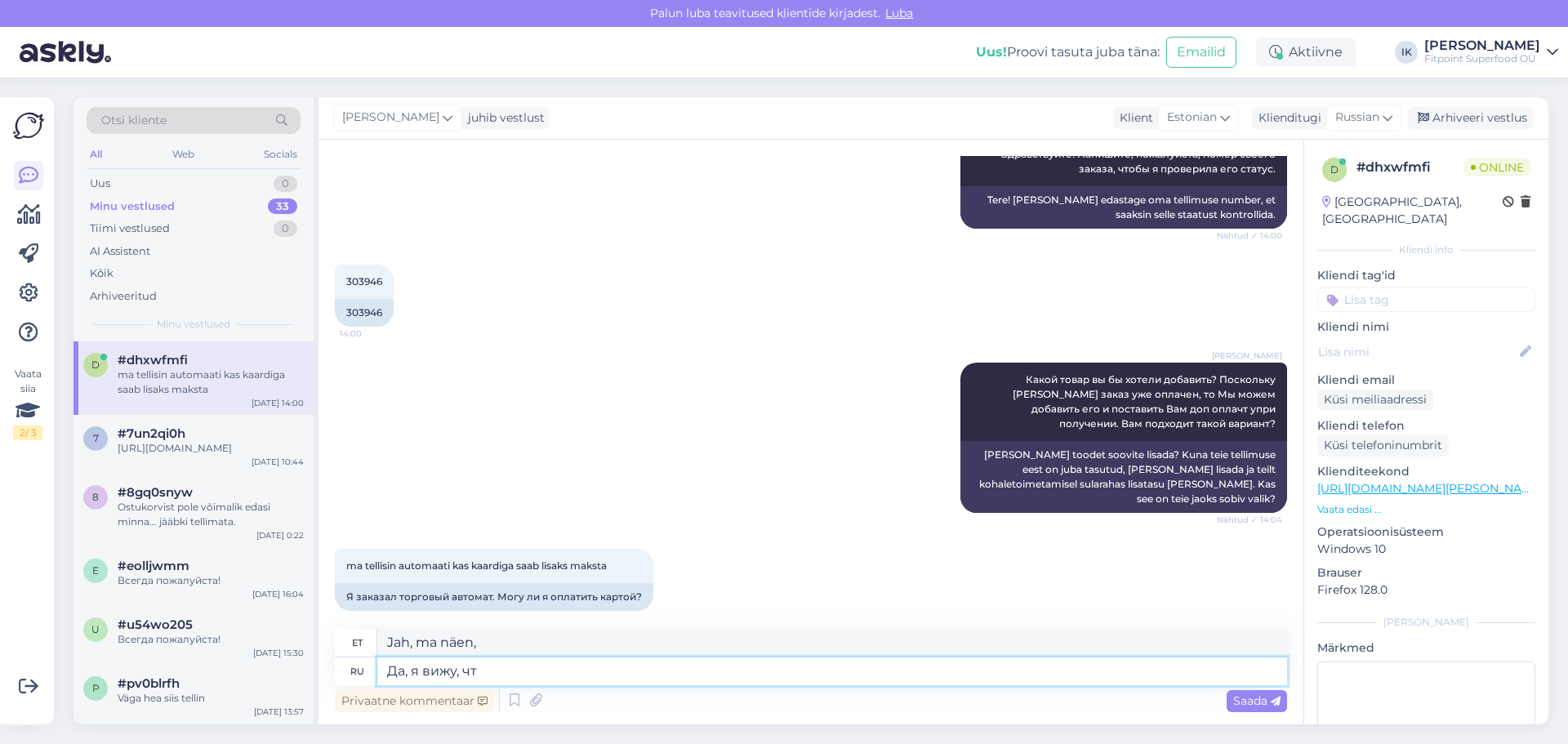
type textarea "Да, я вижу, чт"
type textarea "Jah, ma näen seda"
type textarea "Да, я вижу, что у Вас з"
type textarea "Jah, ma näen, et sul on"
type textarea "Да, я вижу, что у Вас заказно в п"
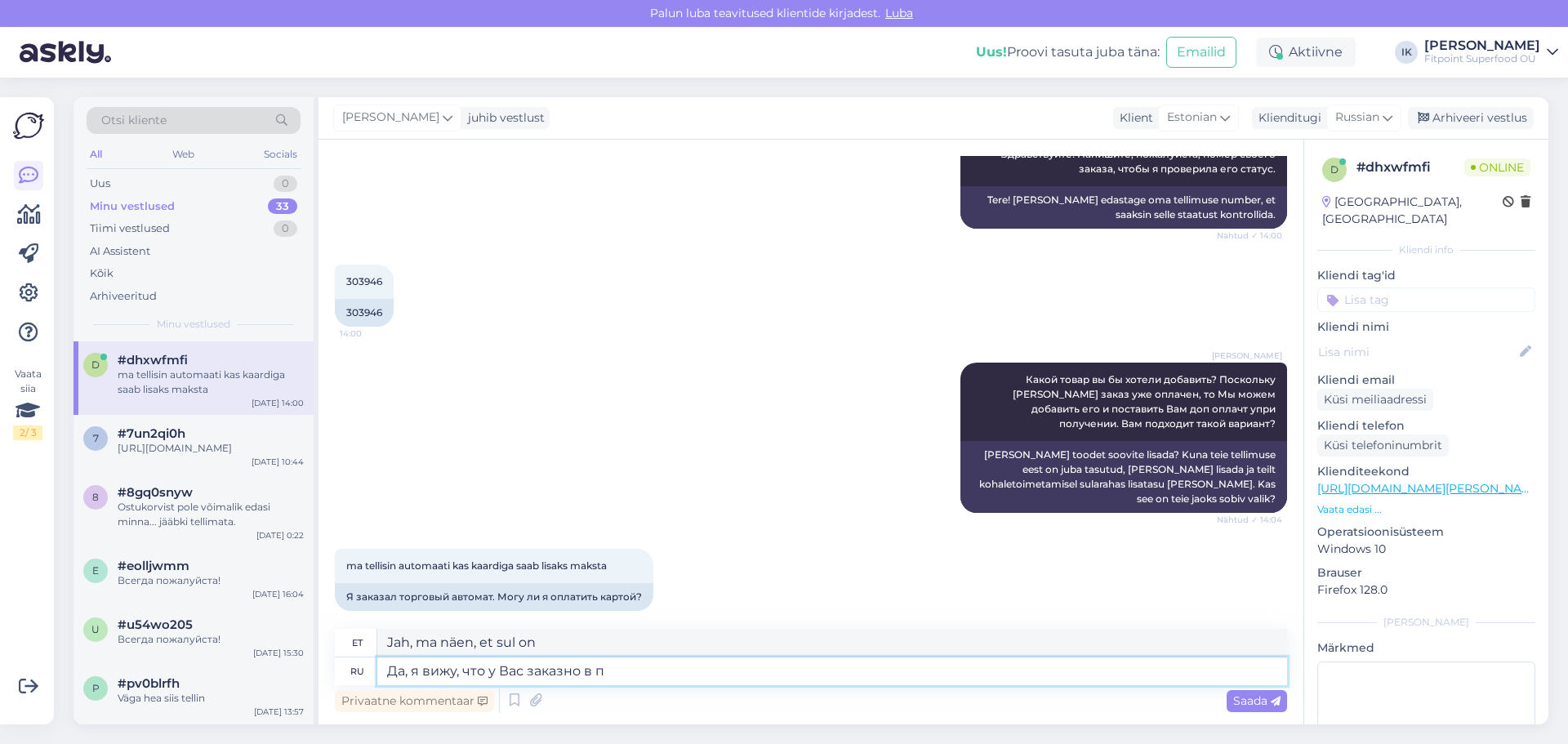
type textarea "Jah, ma näen, et sul on eritellimus."
type textarea "Да, я вижу, что у Вас заказно в по"
type textarea "Jah, ma näen, et olete tellimuse esitanud"
type textarea "Да, я вижу, что у Вас заказно в почтовый авт"
type textarea "Jah, ma näen, et teil on tähitud postitellimus."
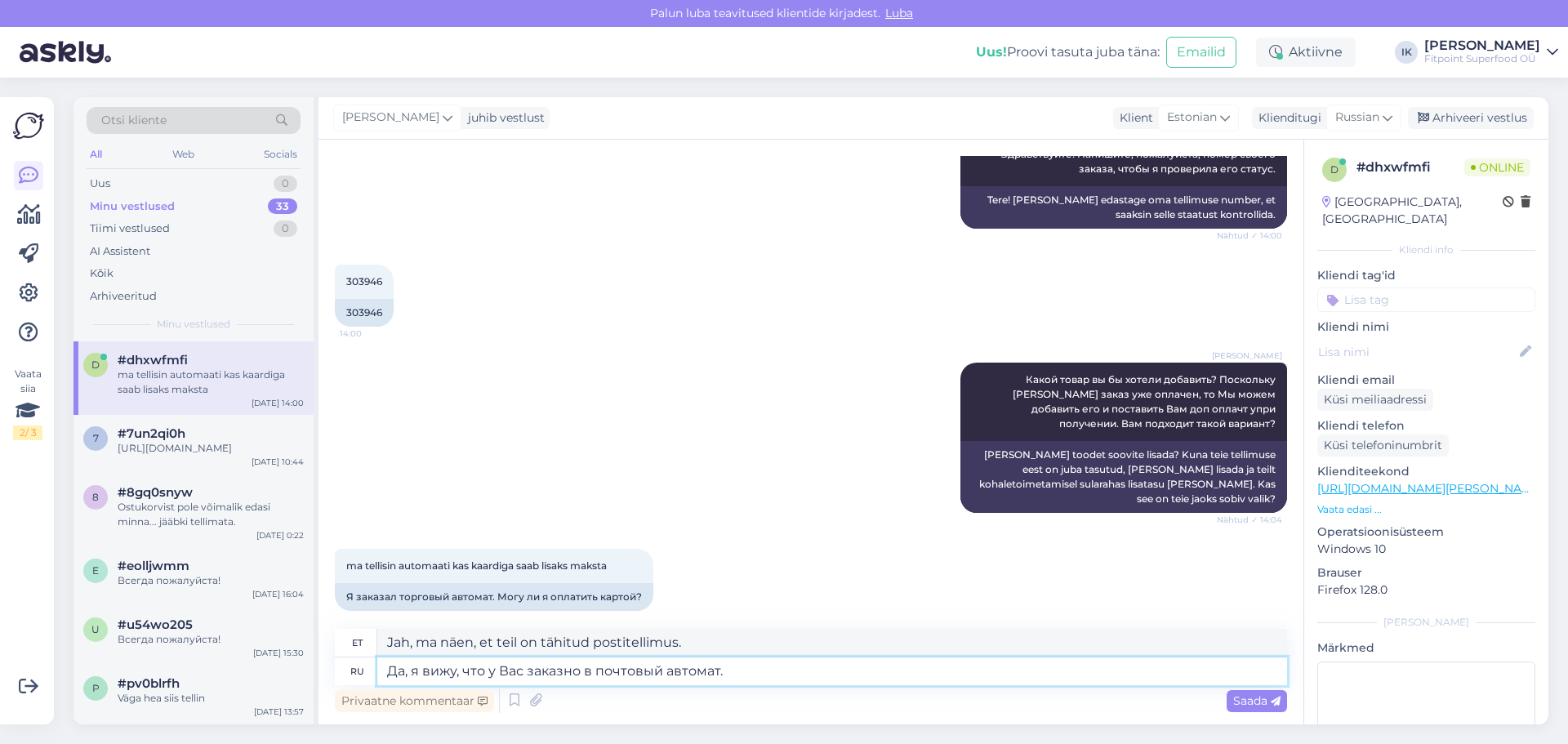
type textarea "Да, я вижу, что у Вас заказно в почтовый автомат."
type textarea "Jah, ma näen, et teil on postkontoris tähitud pakk."
type textarea "Да, я вижу, что у Вас заказно в почтовый автомат. Дополнительная о"
type textarea "Jah, ma näen, et teil on postkontoris tähitud pakk. Lisateave"
type textarea "Да, я вижу, что у Вас заказно в почтовый автомат. Дополнительная оплата б"
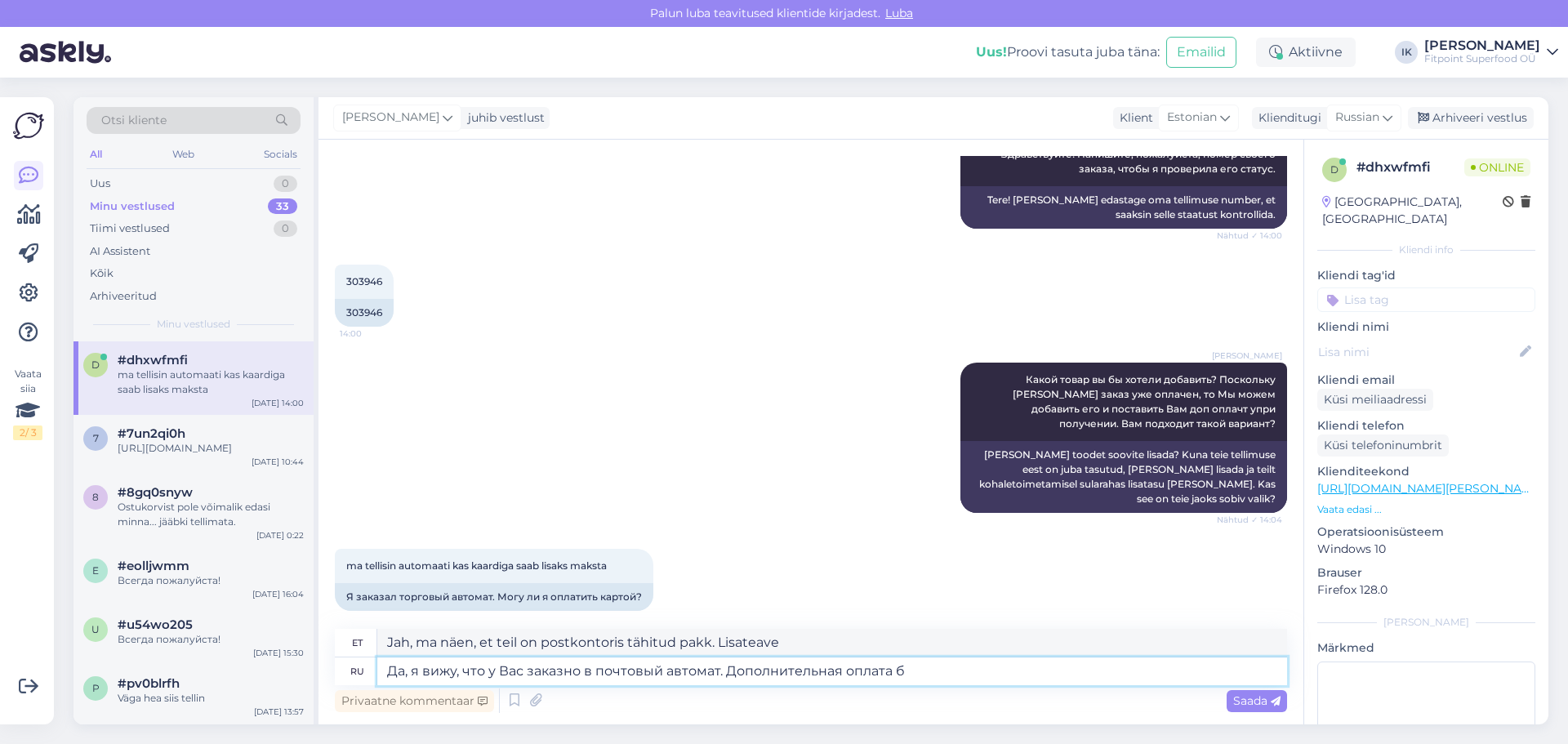
type textarea "Jah, ma näen, et teil on tähitud pakk postkontori automaati toimetatud. Lisatas…"
type textarea "Да, я вижу, что у Вас заказно в почтовый автомат. Дополнительная оплата будет в"
type textarea "Jah, ma näen, et teil on registreeritud pakiautomaat. Selle eest tuleb lisatasu…"
type textarea "Да, я вижу, что у Вас заказно в почтовый автомат. Дополнительная оплата будет в…"
type textarea "Jah, ma näen, et teil on registreeritud pakiautomaat. Lisatasu tuleb tasuda pak…"
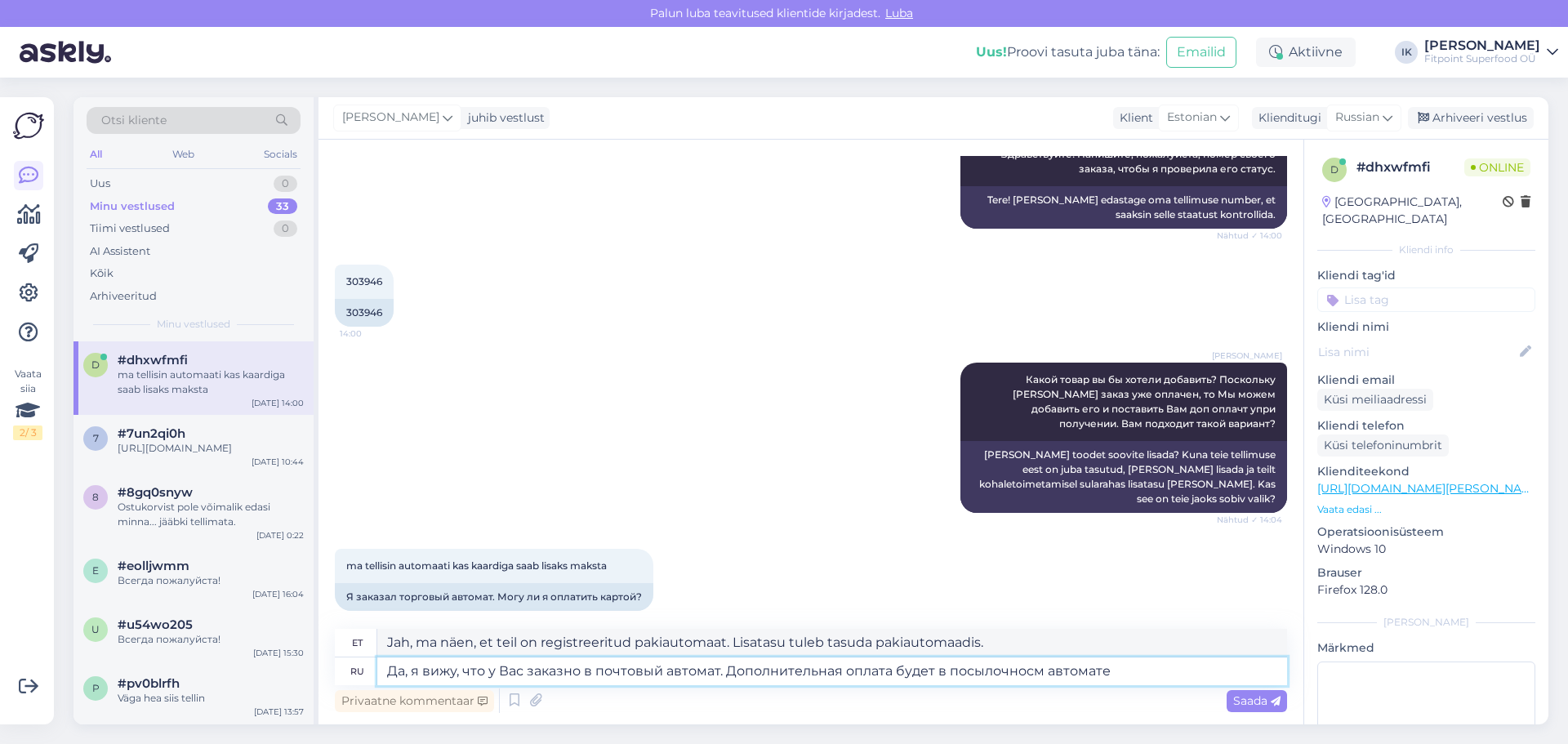
type textarea "Да, я вижу, что у Вас заказно в почтовый автомат. Дополнительная оплата будет в…"
type textarea "Jah, ma näen, et teil on registreeritud pakiautomaat. Pakiautomaadis võetakse l…"
type textarea "Да, я вижу, что у Вас заказно в почтовый автомат. Дополнительная оплата будет в…"
type textarea "Jah, ma näen, et teil on registreeritud pakiautomaat. Paki kättesaamisel tehaks…"
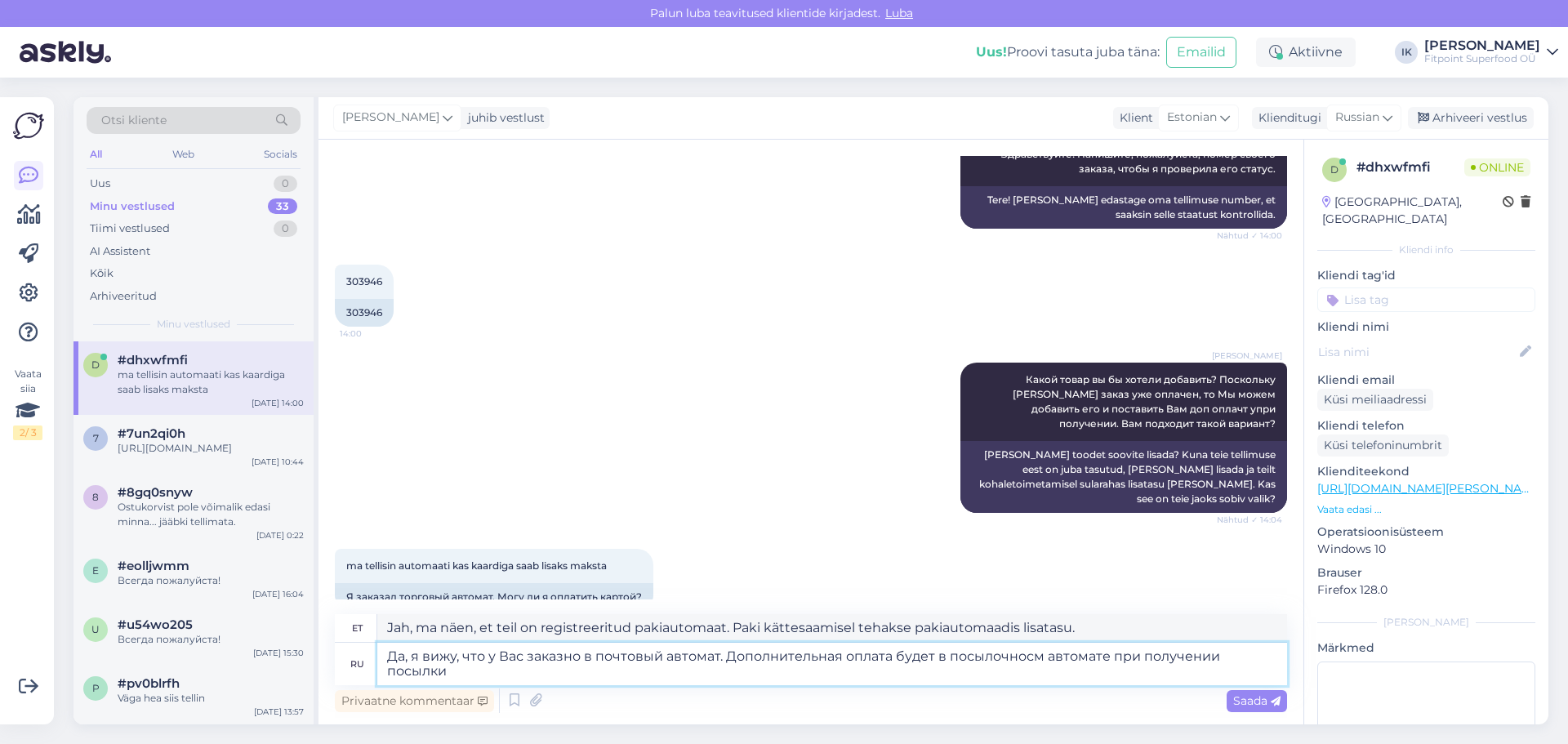
type textarea "Да, я вижу, что у Вас заказно в почтовый автомат. Дополнительная оплата будет в…"
type textarea "Jah, ma näen, et teil on registreeritud pakiautomaat. Pakiautomaadis võetakse k…"
drag, startPoint x: 586, startPoint y: 658, endPoint x: 565, endPoint y: 655, distance: 21.2
click at [565, 655] on textarea "Да, я вижу, что у Вас заказно в почтовый автомат. Дополнительная оплата будет в…" at bounding box center [832, 664] width 909 height 43
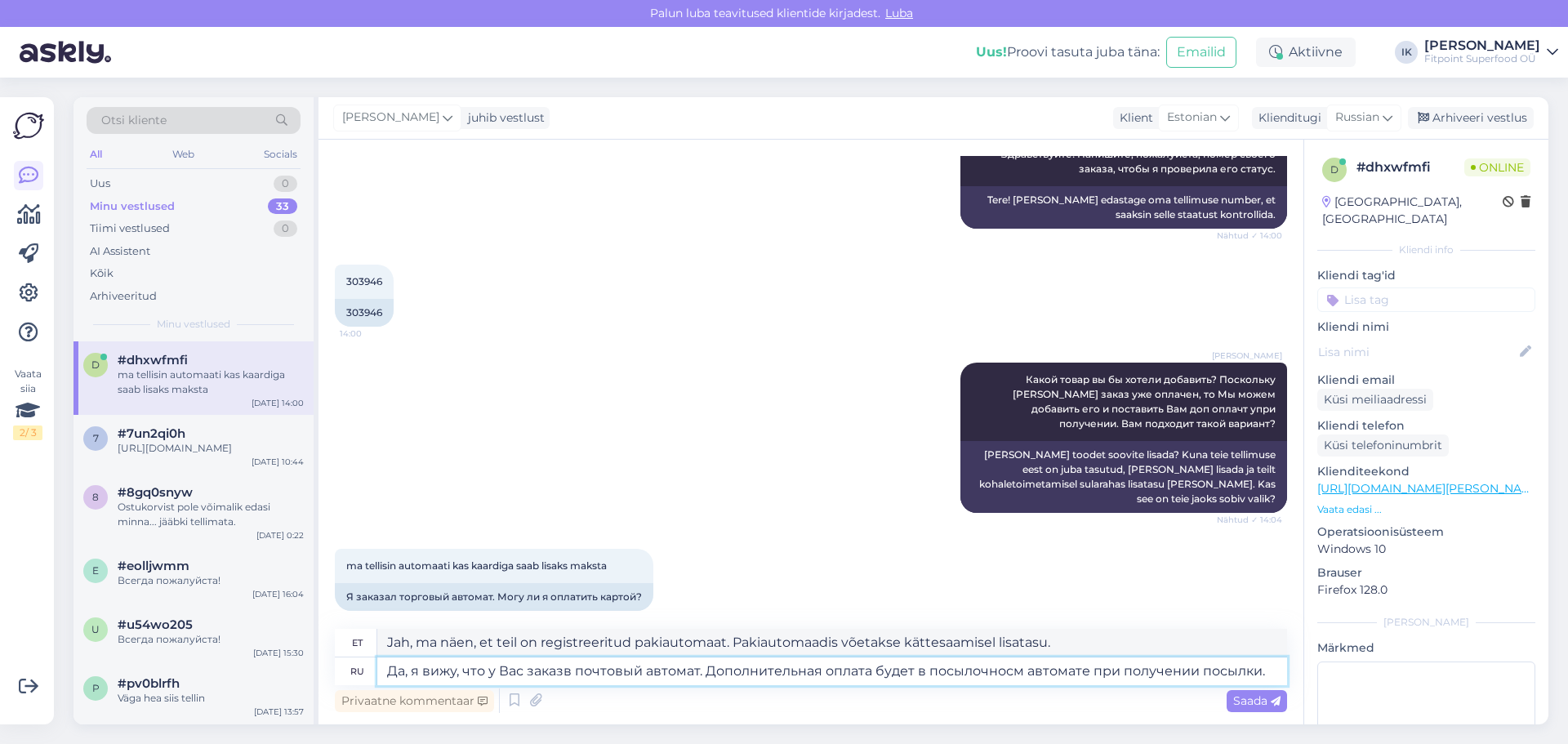
type textarea "Да, я вижу, что у Вас заказ в почтовый автомат. Дополнительная оплата будет в п…"
type textarea "Jah, ma näen, et teil on pakiautomaadi tellimus. Paki kättesaamisel toimub paki…"
click at [950, 673] on textarea "Да, я вижу, что у Вас заказ в почтовый автомат. Дополнительная оплата будет в п…" at bounding box center [832, 671] width 909 height 28
click at [1009, 671] on textarea "Да, я вижу, что у Вас заказ в почтовый автомат. Дополнительная оплата будет в п…" at bounding box center [832, 671] width 909 height 28
type textarea "Да, я вижу, что у Вас заказ в почтовый автомат. Дополнительная оплата будет в п…"
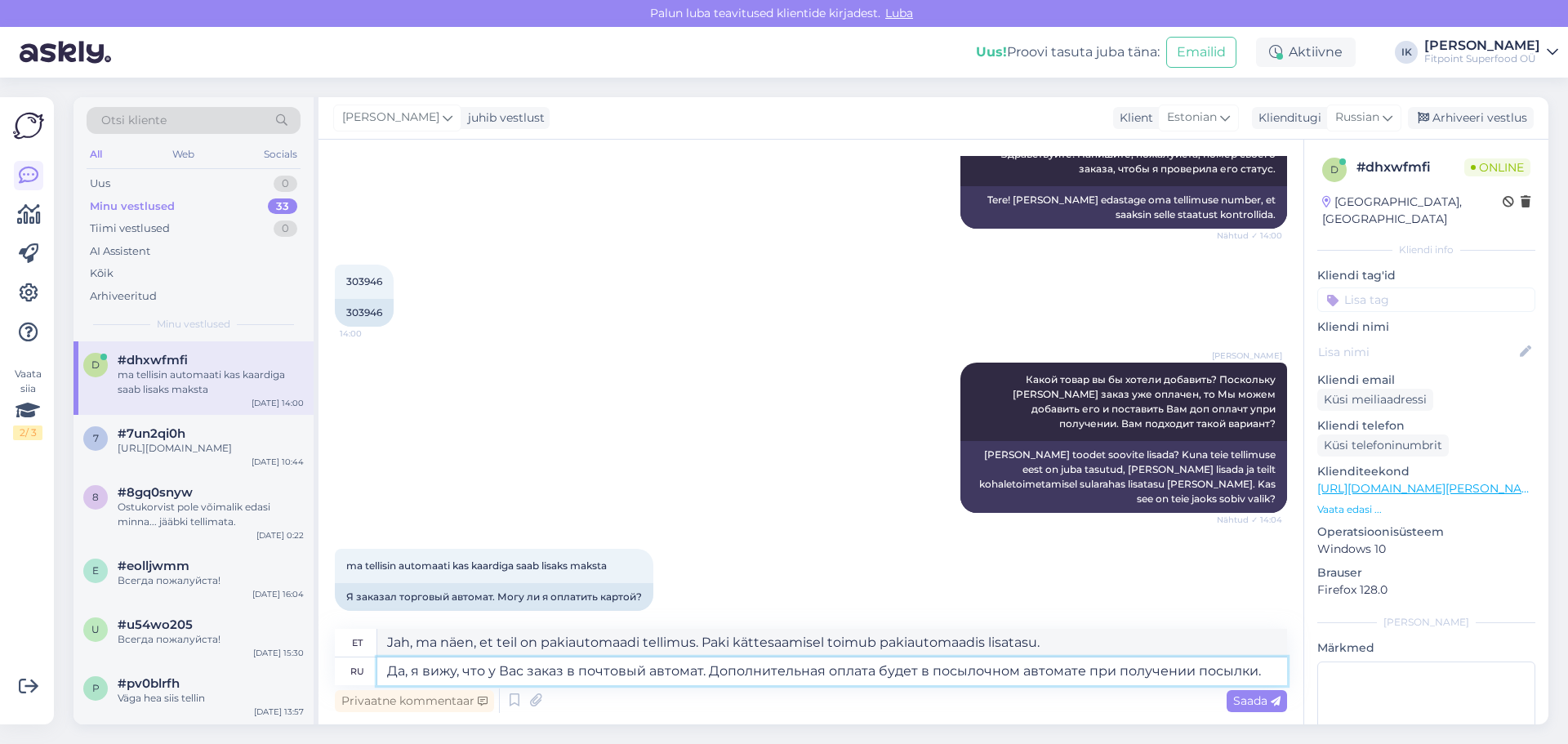
click at [1251, 674] on textarea "Да, я вижу, что у Вас заказ в почтовый автомат. Дополнительная оплата будет в п…" at bounding box center [832, 671] width 909 height 28
type textarea "Jah, ma näen, et teil on tellimus pakiautomaati. Pakiautomaadis võetakse selle …"
click at [1263, 671] on textarea "Да, я вижу, что у Вас заказ в почтовый автомат. Дополнительная оплата будет в п…" at bounding box center [832, 671] width 909 height 28
drag, startPoint x: 911, startPoint y: 665, endPoint x: 933, endPoint y: 668, distance: 22.2
click at [921, 666] on textarea "Да, я вижу, что у Вас заказ в почтовый автомат. Дополнительная оплата будет в п…" at bounding box center [832, 671] width 909 height 28
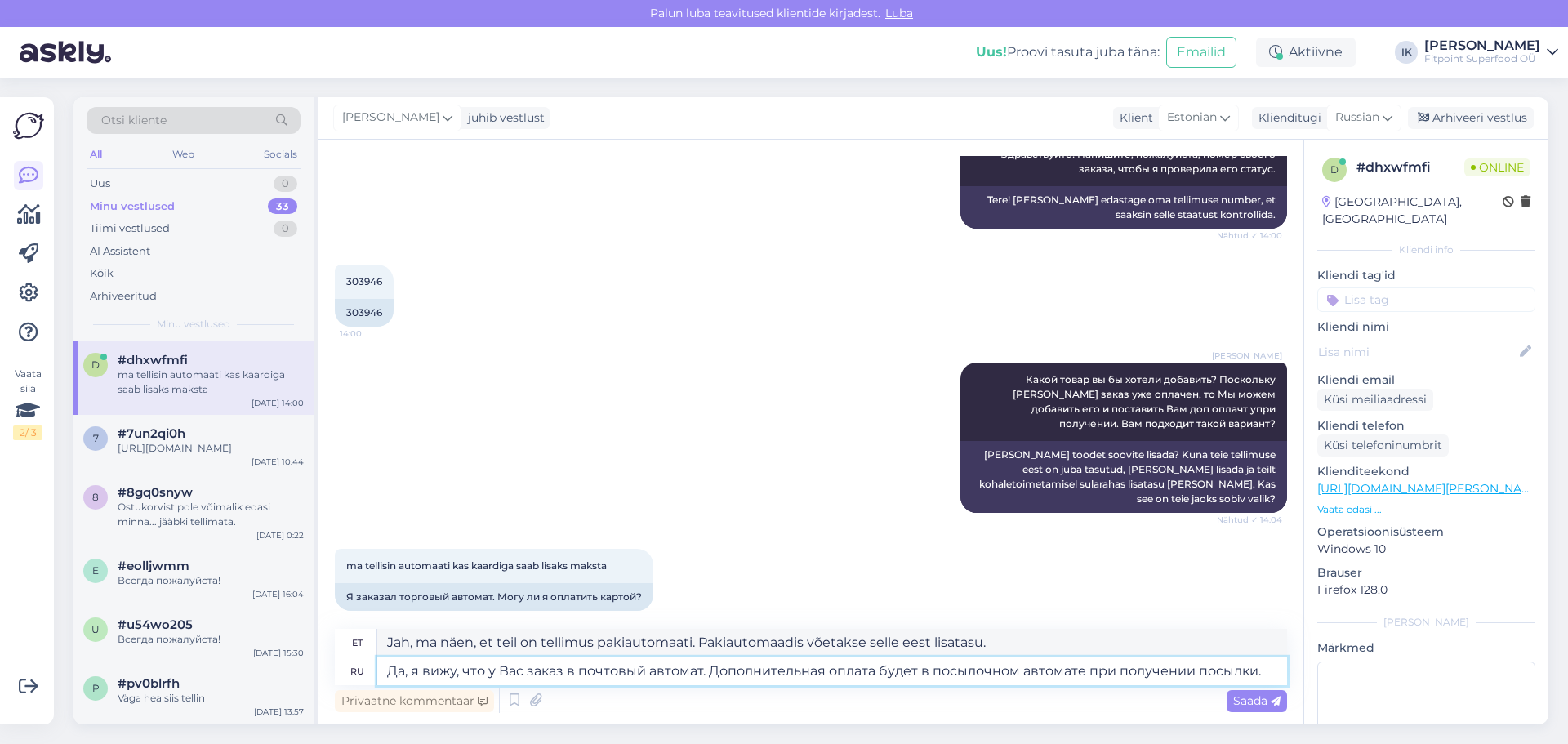
click at [1039, 670] on textarea "Да, я вижу, что у Вас заказ в почтовый автомат. Дополнительная оплата будет в п…" at bounding box center [832, 671] width 909 height 28
click at [1161, 670] on textarea "Да, я вижу, что у Вас заказ в почтовый автомат. Дополнительная оплата будет в п…" at bounding box center [832, 671] width 909 height 28
click at [879, 664] on textarea "Да, я вижу, что у Вас заказ в почтовый автомат. Дополнительная оплата будет в п…" at bounding box center [832, 671] width 909 height 28
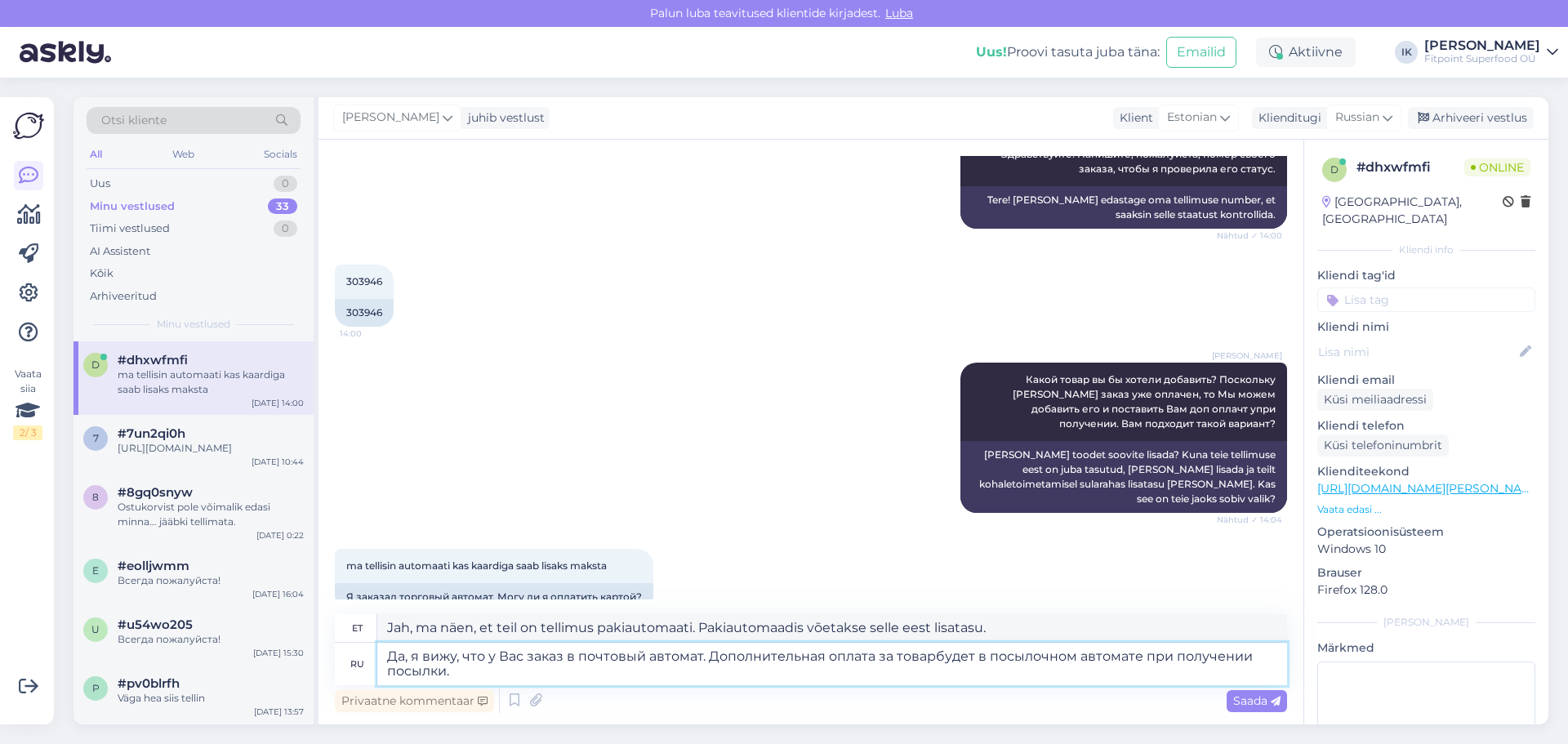
type textarea "Да, я вижу, что у Вас заказ в почтовый автомат. Дополнительная оплата за товар …"
type textarea "Jah, ma näen, et teil on tellimus pakiautomaati. [PERSON_NAME] kauba eest tasut…"
click at [904, 677] on textarea "Да, я вижу, что у Вас заказ в почтовый автомат. Дополнительная оплата за товар …" at bounding box center [832, 664] width 909 height 43
type textarea "Да, я вижу, что у Вас заказ в почтовый автомат. Дополнительная оплата за товар …"
click at [1248, 698] on span "Saada" at bounding box center [1257, 700] width 47 height 14
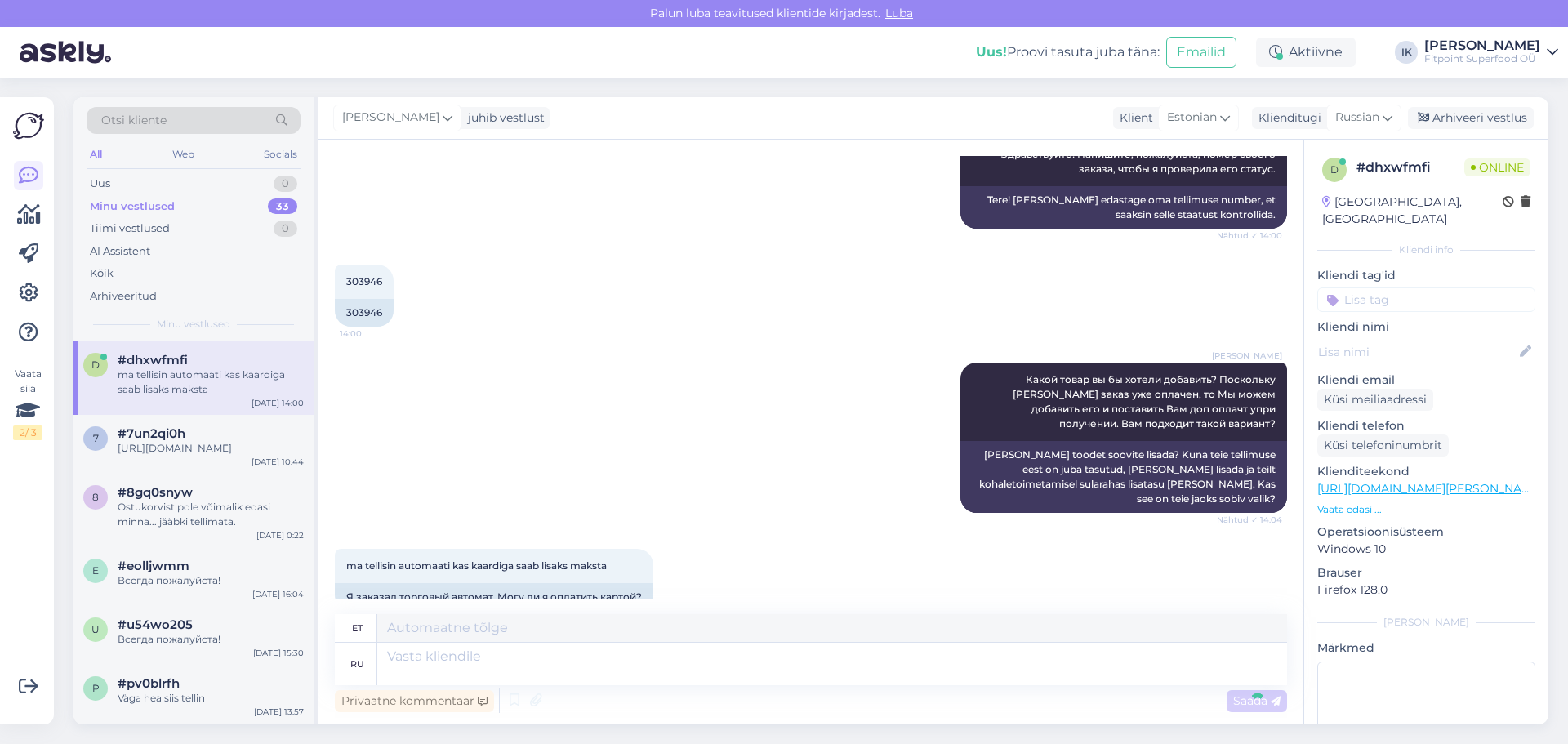
scroll to position [345, 0]
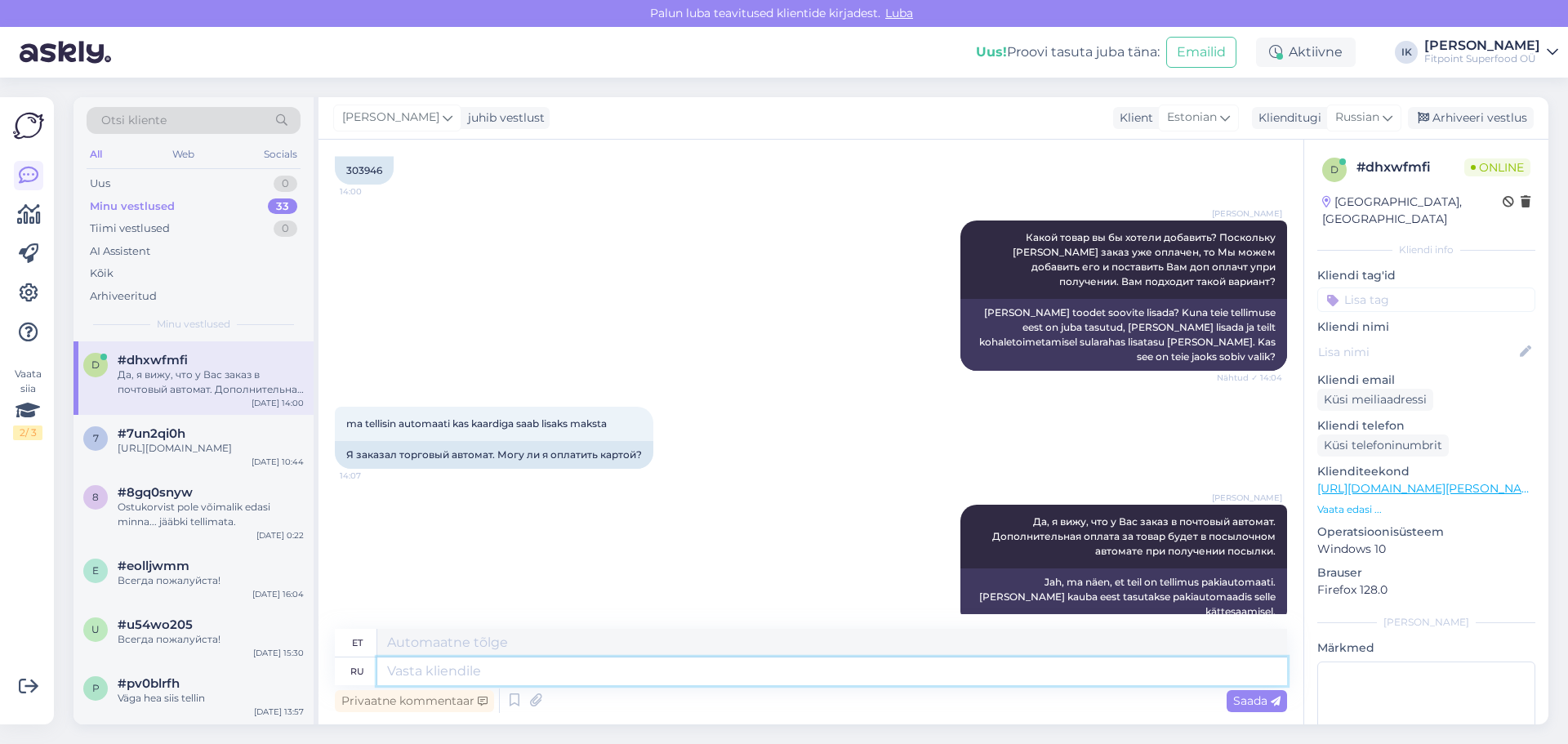
click at [1191, 675] on textarea at bounding box center [832, 671] width 909 height 28
type textarea "Оплата б"
type textarea "Makse"
type textarea "Оплата будет к"
type textarea "Makse toimub"
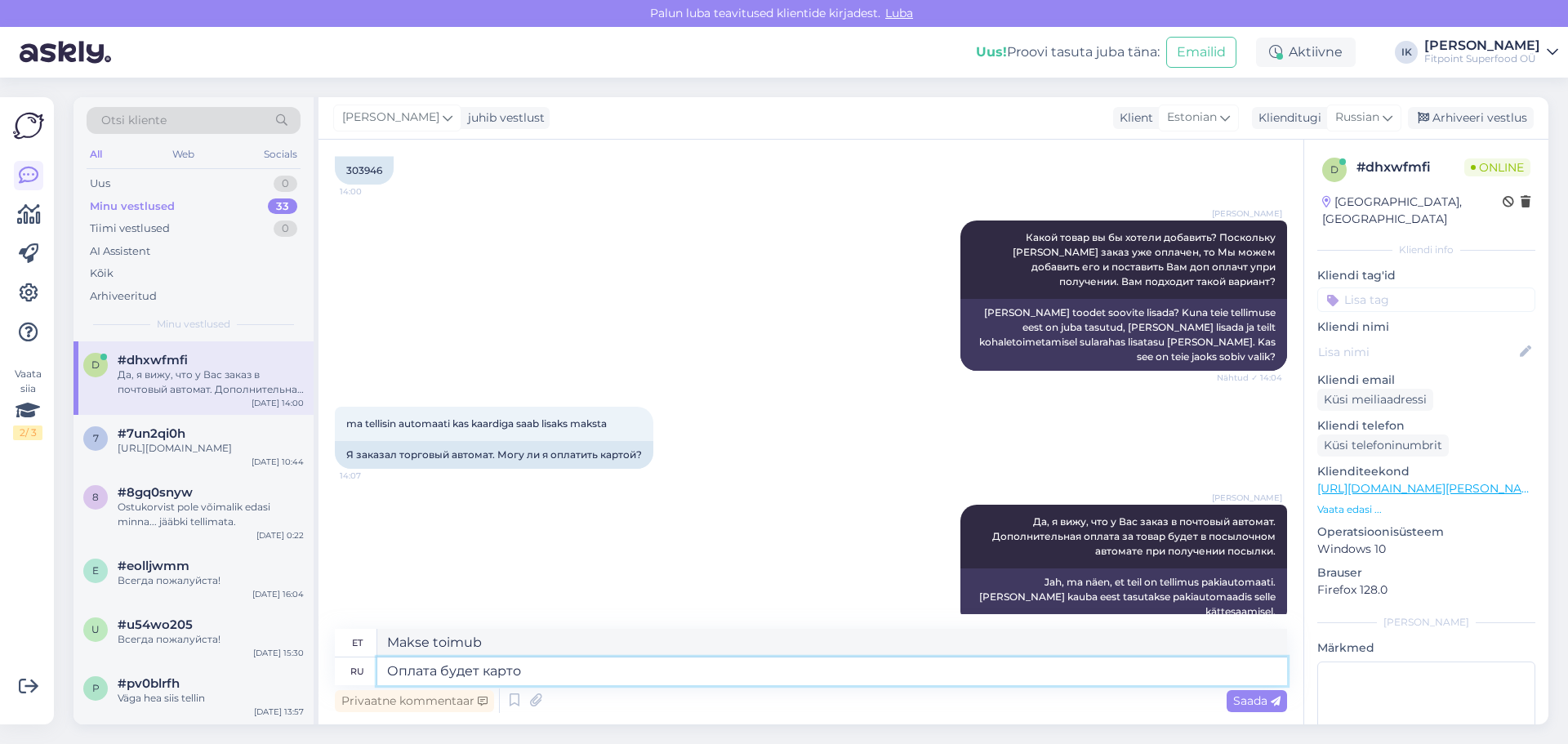
type textarea "Оплата будет картой"
type textarea "Makse toimub kaardiga"
type textarea "Оплата будет картой."
type textarea "Maksmine toimub kaardiga."
type textarea "Оплата будет картой."
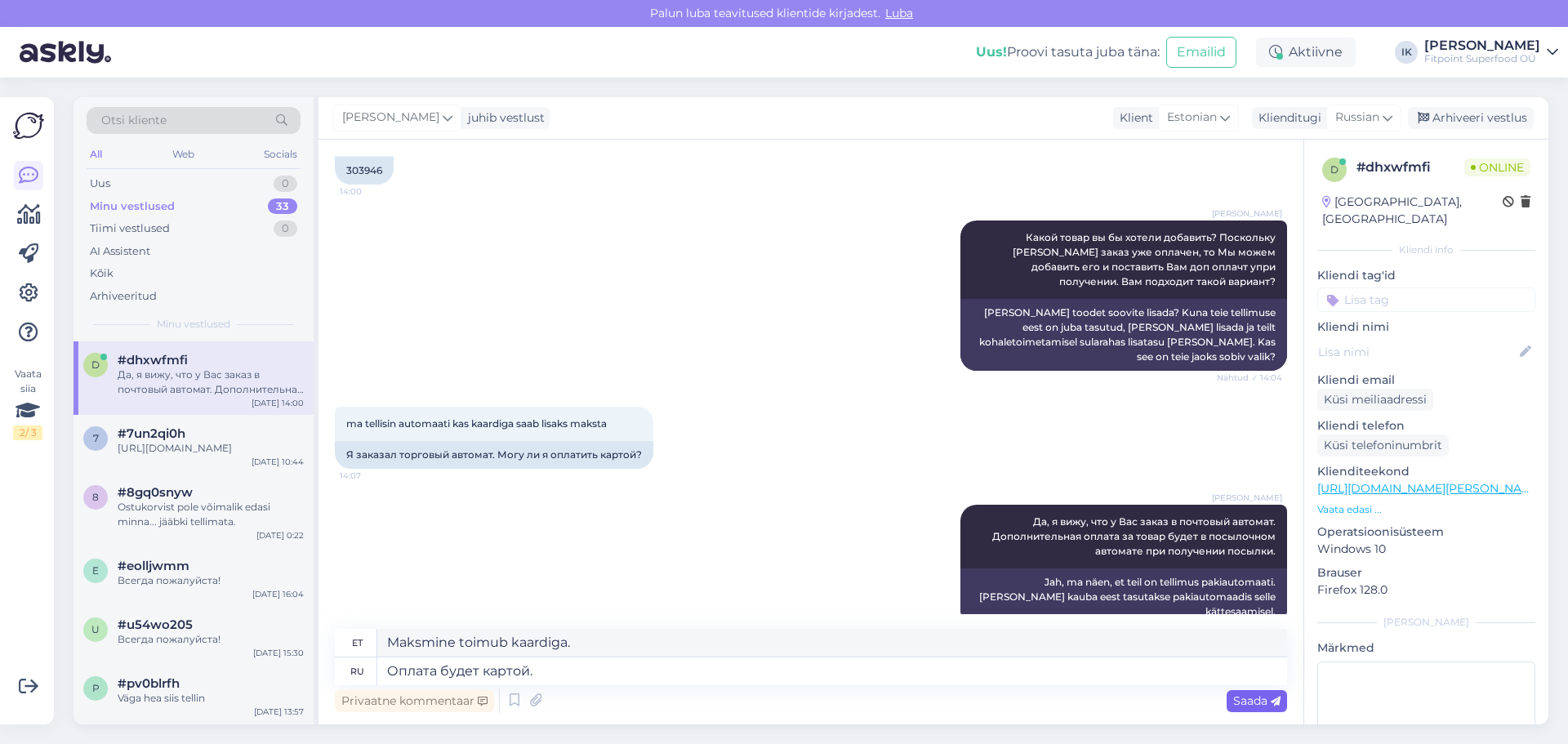
click at [1265, 698] on span "Saada" at bounding box center [1257, 700] width 47 height 14
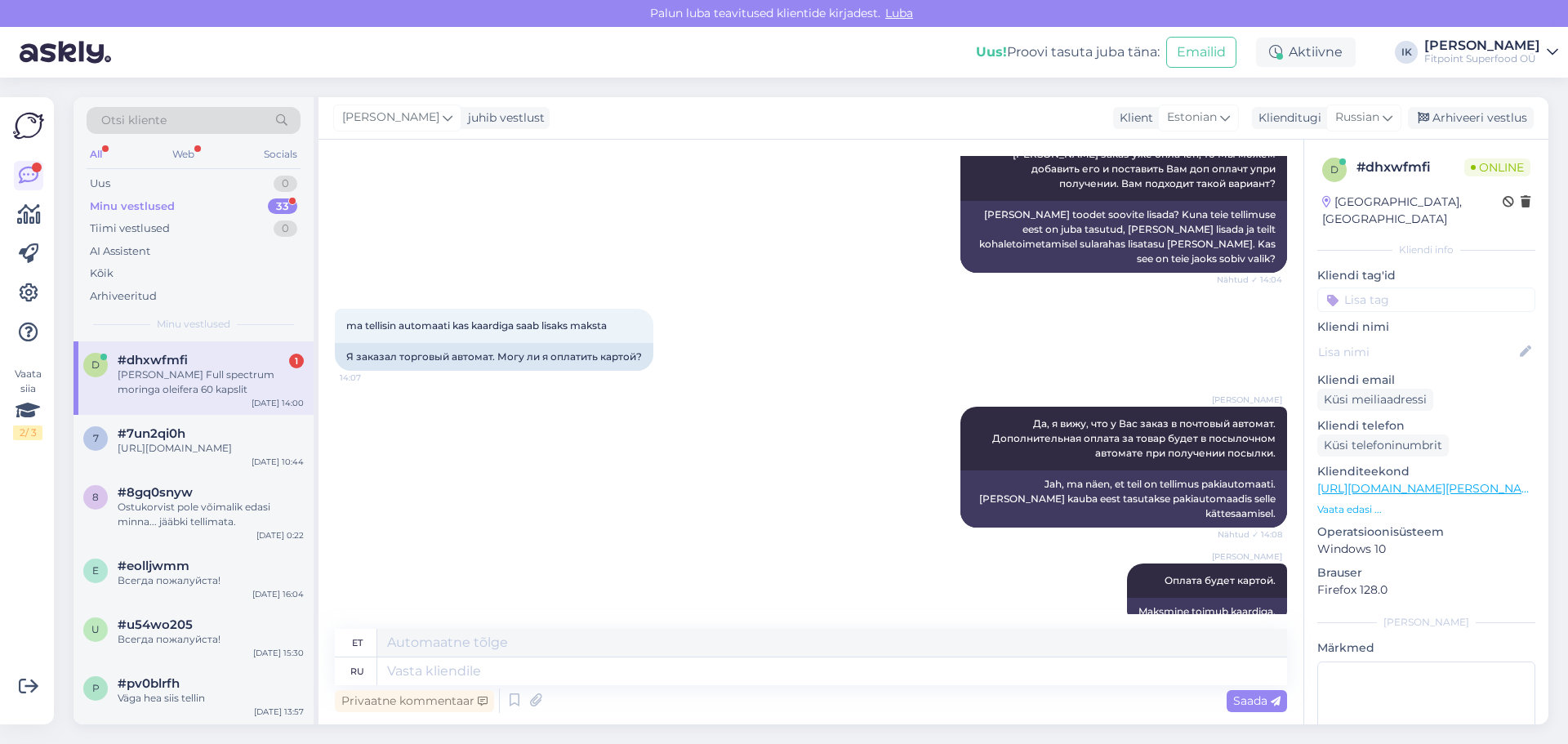
scroll to position [541, 0]
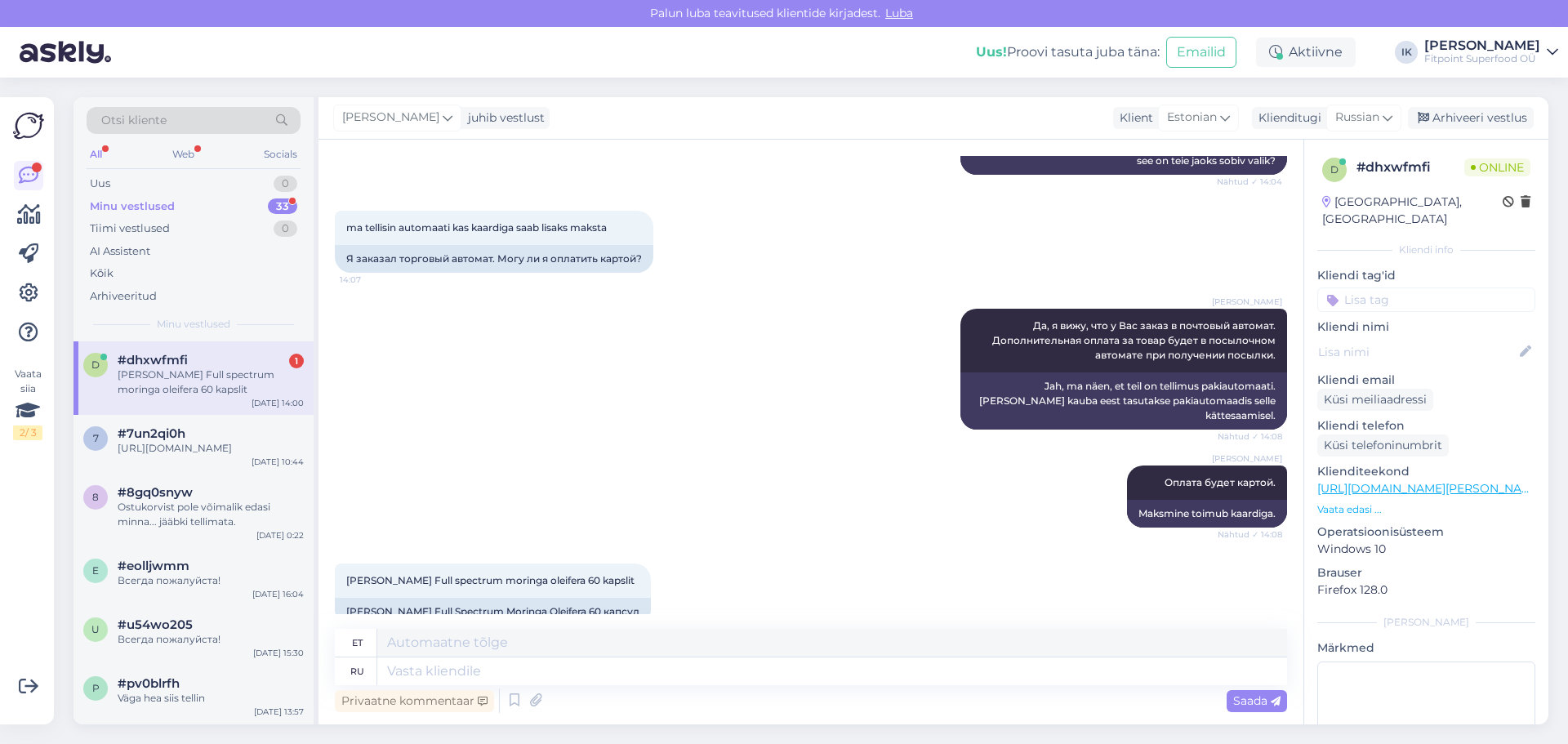
click at [634, 369] on div "[PERSON_NAME] Да, я вижу, что у [GEOGRAPHIC_DATA] заказ в почтовый автомат. Доп…" at bounding box center [810, 369] width 952 height 157
click at [1417, 481] on link "[URL][DOMAIN_NAME][PERSON_NAME]" at bounding box center [1430, 488] width 226 height 14
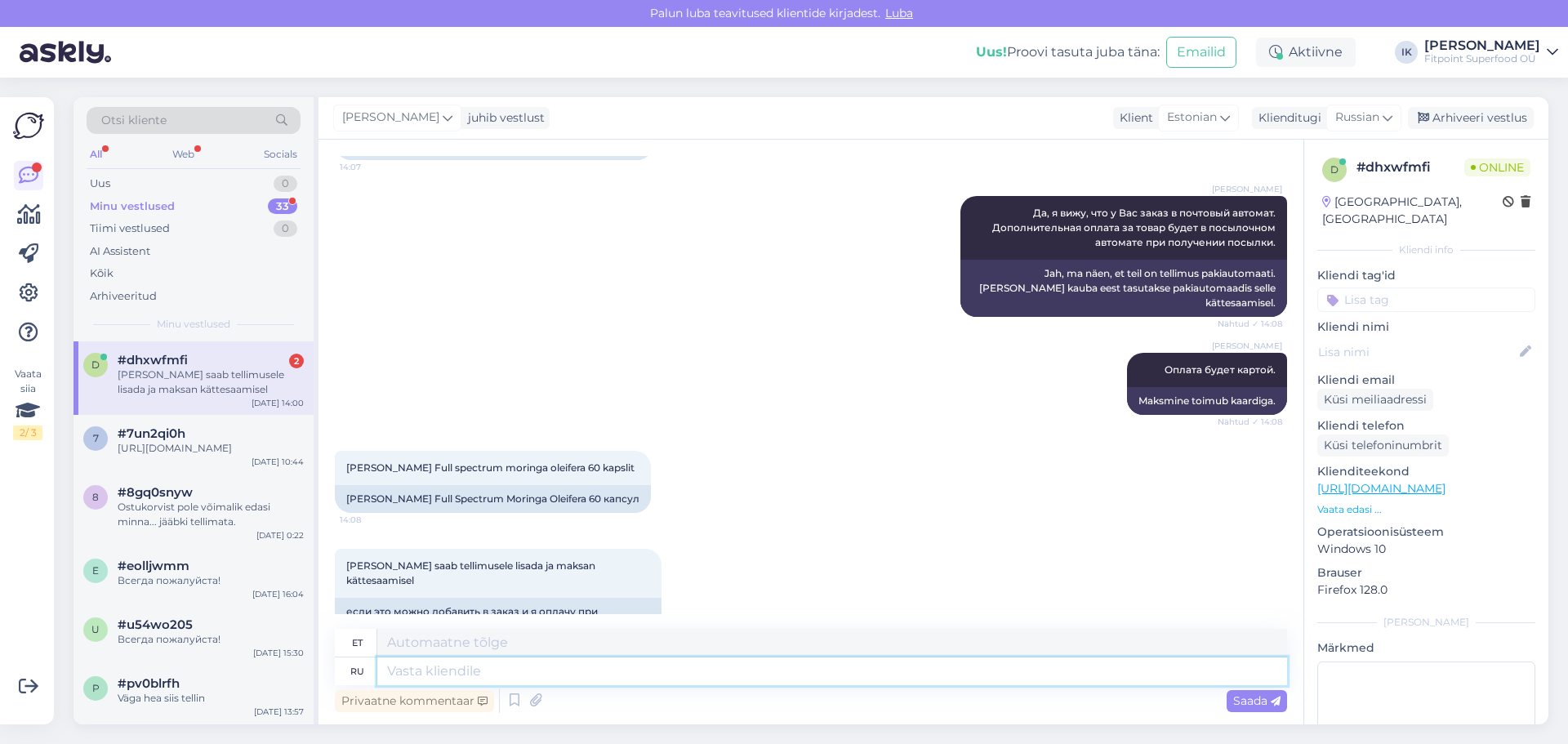
click at [635, 682] on textarea at bounding box center [832, 671] width 909 height 28
type textarea "Мы д"
type textarea "Meie"
type textarea "Мы добавим"
type textarea "Me lisame"
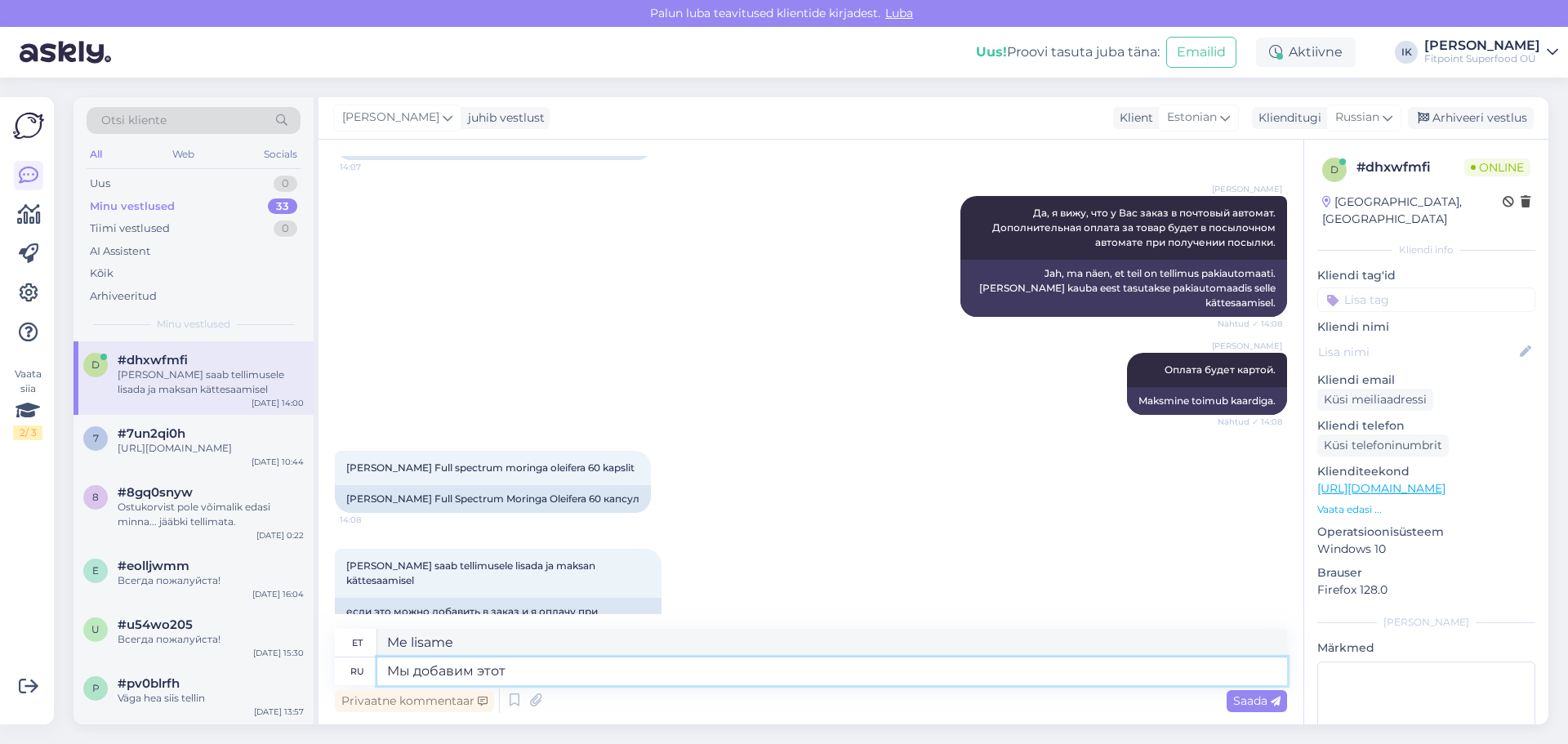
type textarea "Мы добавим этот т"
type textarea "Me lisame selle"
type textarea "Мы добавим этот товар к"
type textarea "Lisame selle toote"
type textarea "Мы добавим этот товар к [PERSON_NAME]"
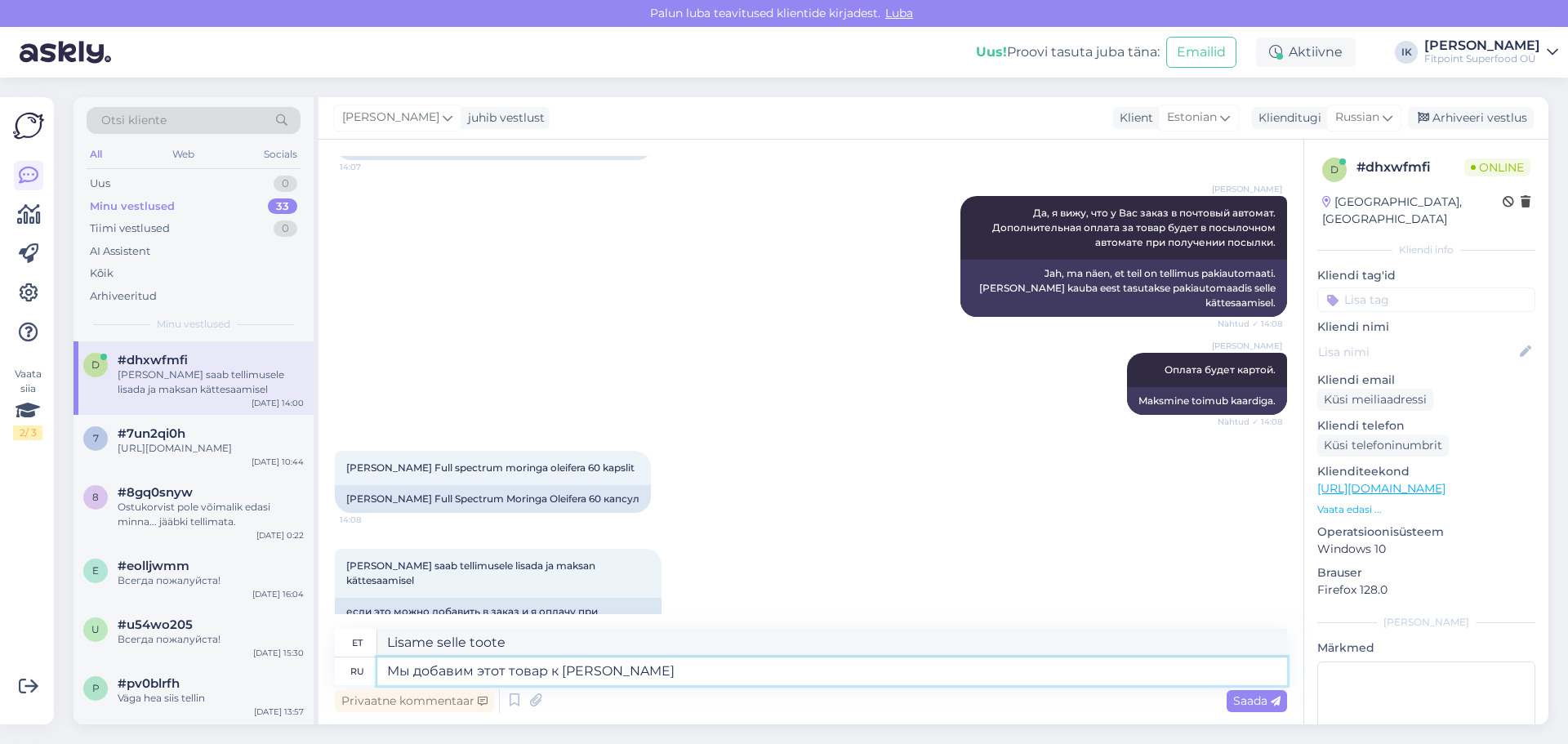
type textarea "Lisame selle toote teie nimekirja"
type textarea "Мы добавим этот товар к Вашему заказу."
type textarea "Lisame selle toote teie tellimusele."
type textarea "Мы добавим этот товар к Вашему заказу."
click at [1263, 702] on span "Saada" at bounding box center [1257, 700] width 47 height 14
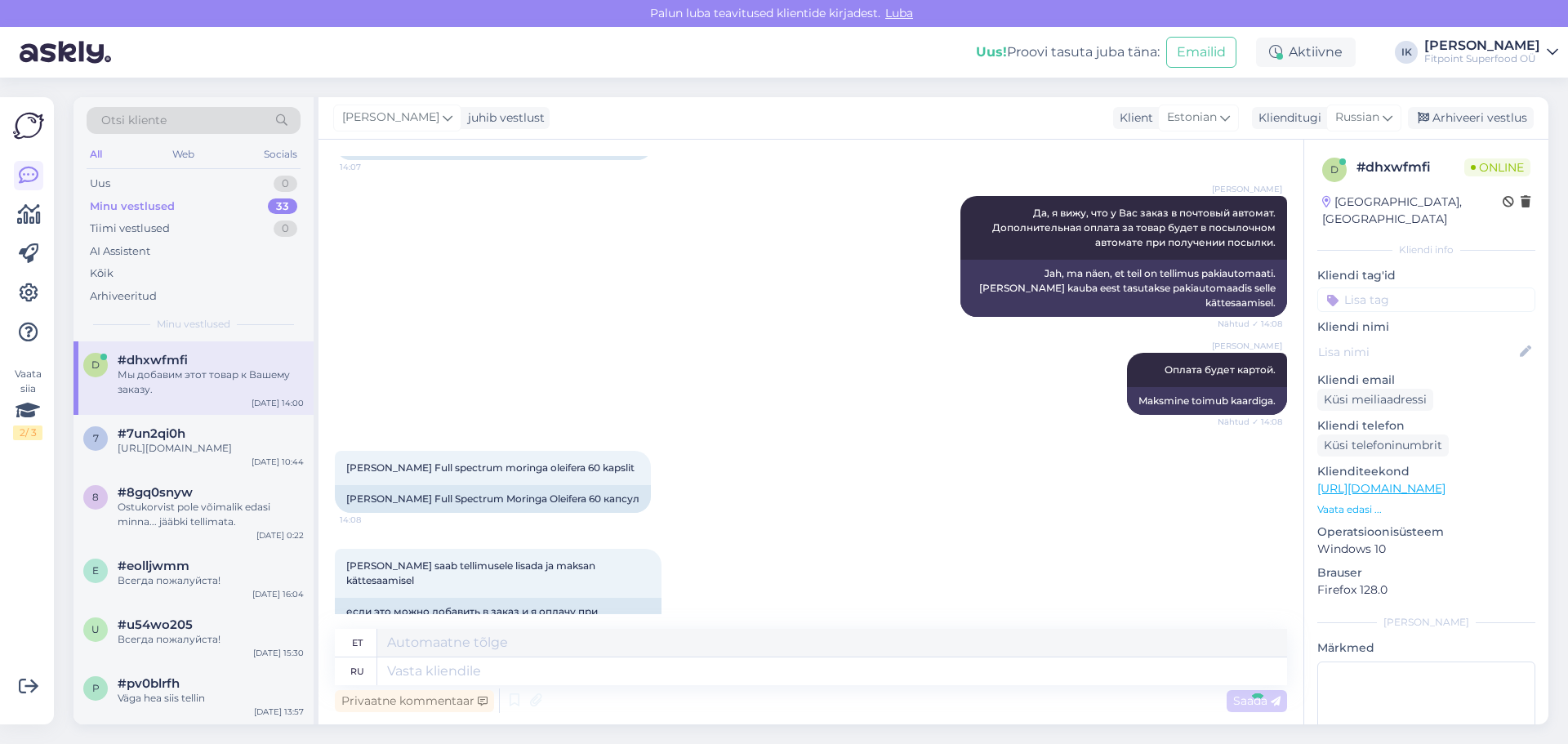
scroll to position [752, 0]
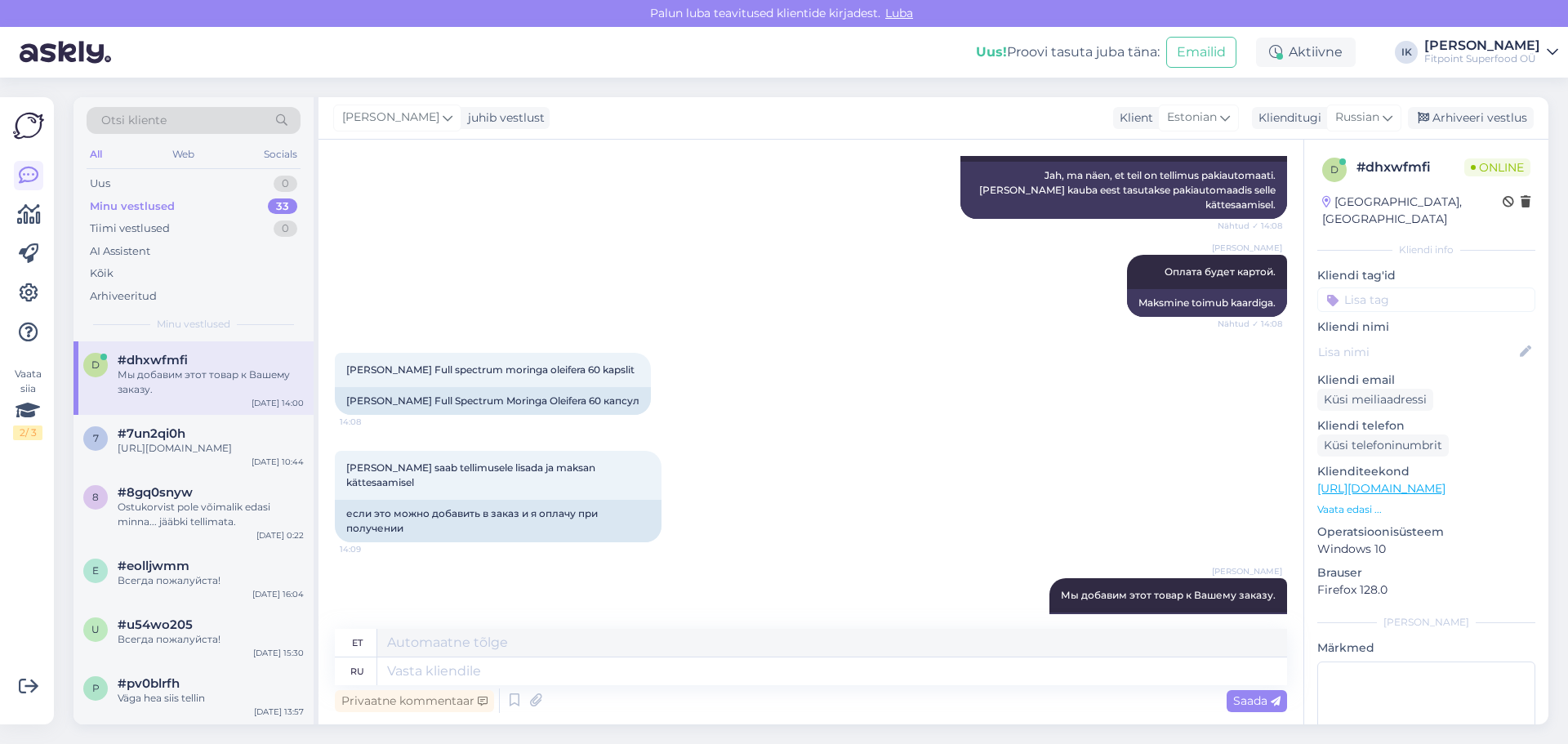
click at [1128, 461] on div "[PERSON_NAME] saab tellimusele lisada ja maksan kättesaamisel 14:09 если это мо…" at bounding box center [810, 496] width 952 height 128
click at [1097, 447] on div "[PERSON_NAME] saab tellimusele lisada ja maksan kättesaamisel 14:09 если это мо…" at bounding box center [810, 496] width 952 height 128
click at [878, 335] on div "[PERSON_NAME] Full spectrum moringa oleifera 60 kapslit 14:08 [PERSON_NAME] Ful…" at bounding box center [810, 384] width 952 height 98
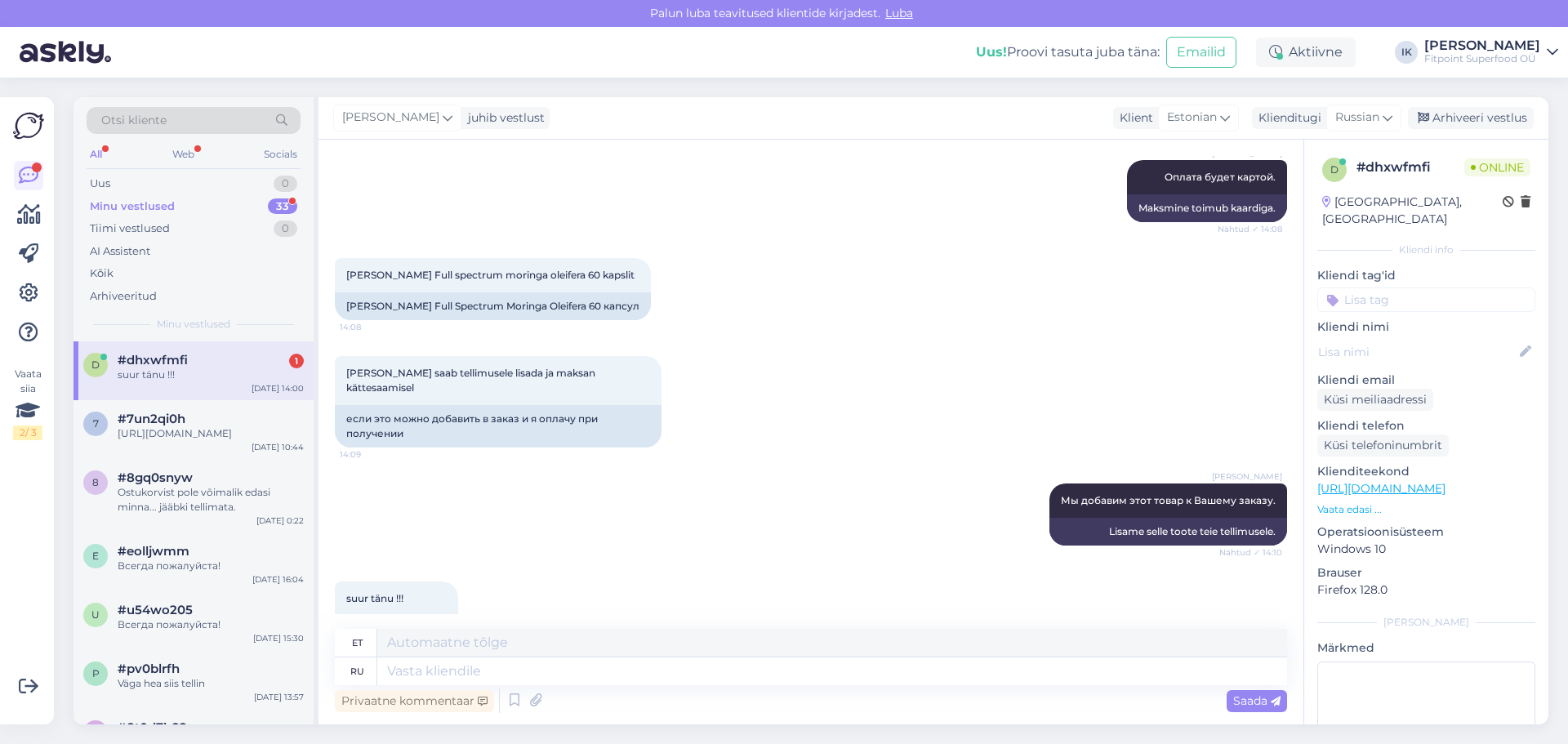
scroll to position [850, 0]
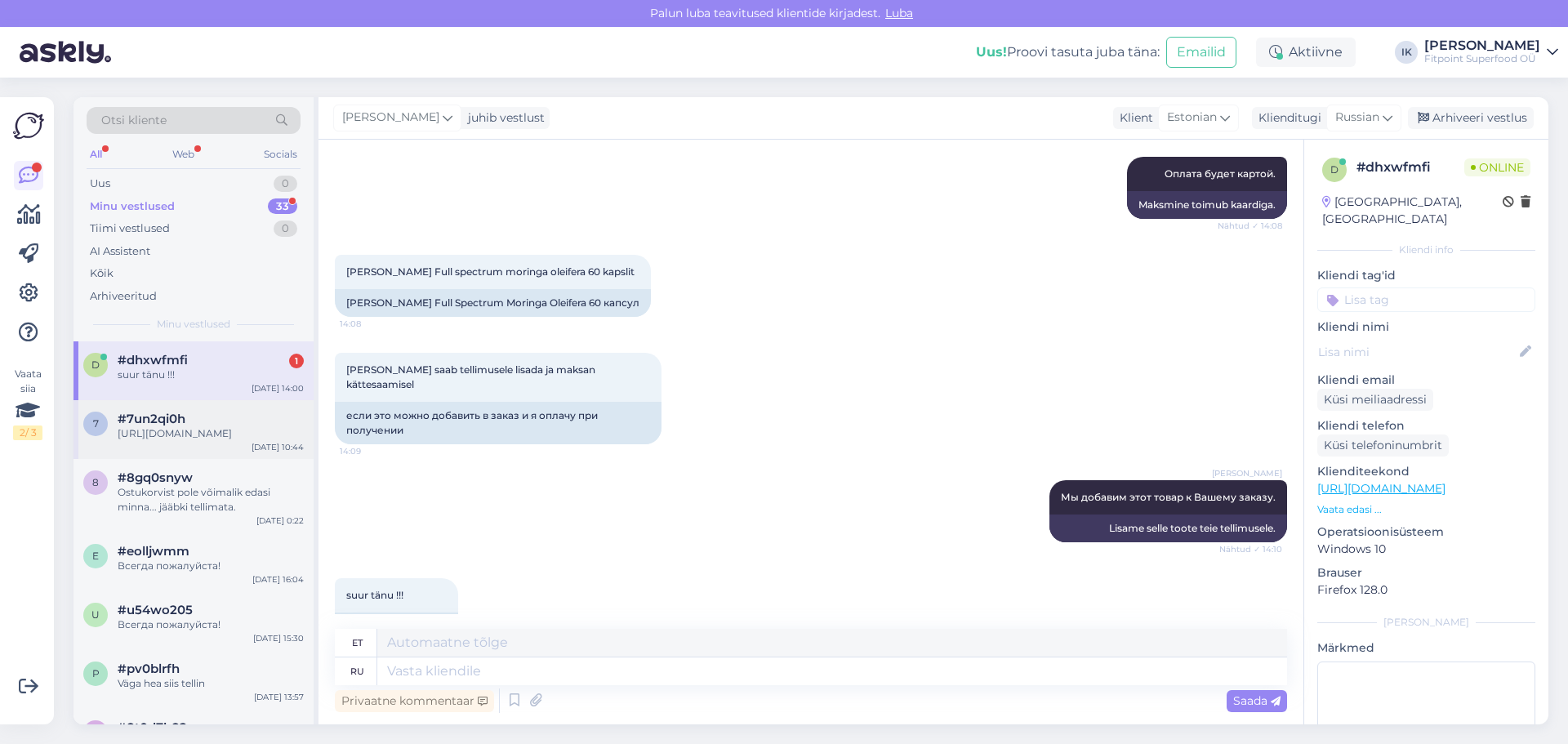
click at [281, 441] on div "[URL][DOMAIN_NAME]" at bounding box center [211, 434] width 187 height 14
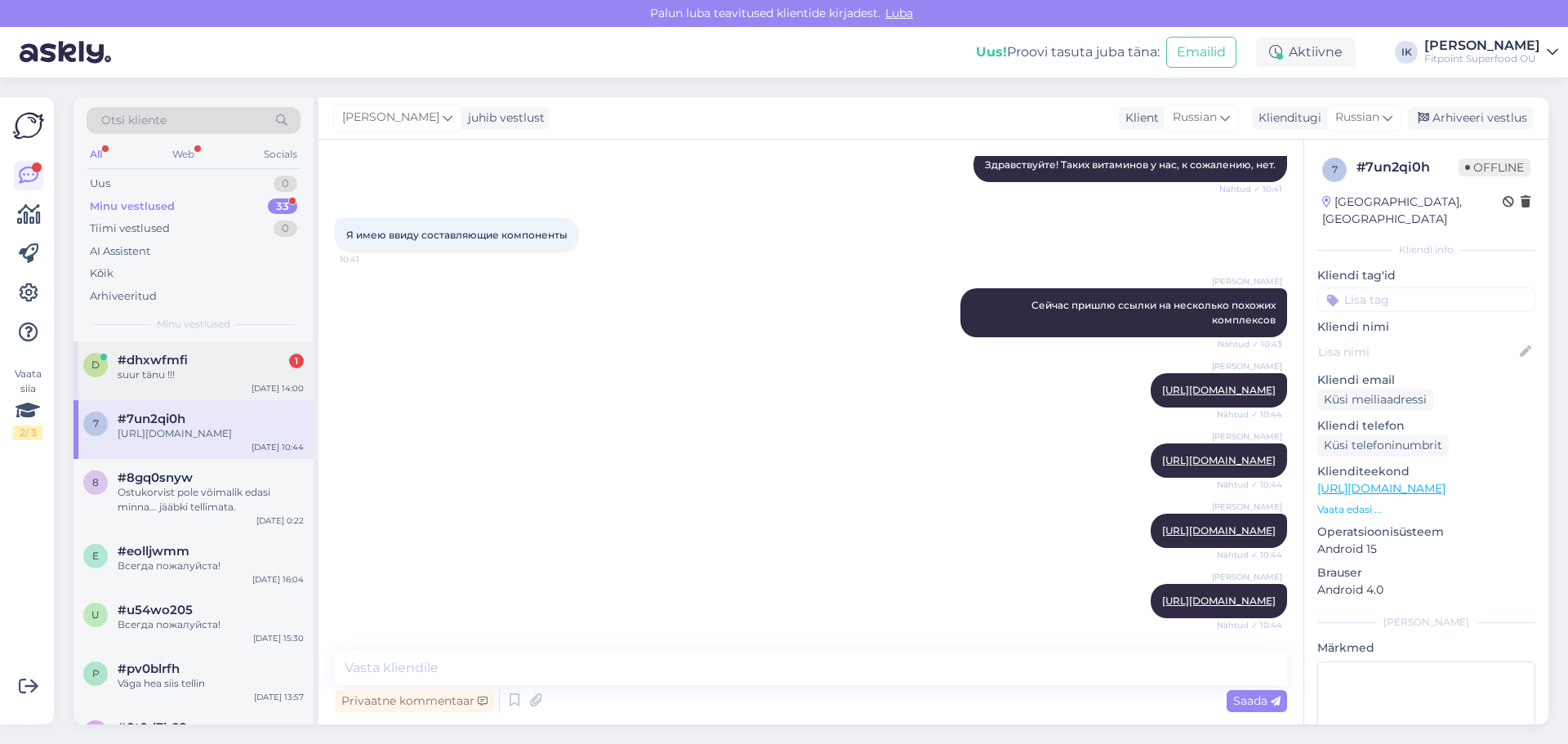
click at [264, 360] on div "#dhxwfmfi 1" at bounding box center [211, 360] width 187 height 14
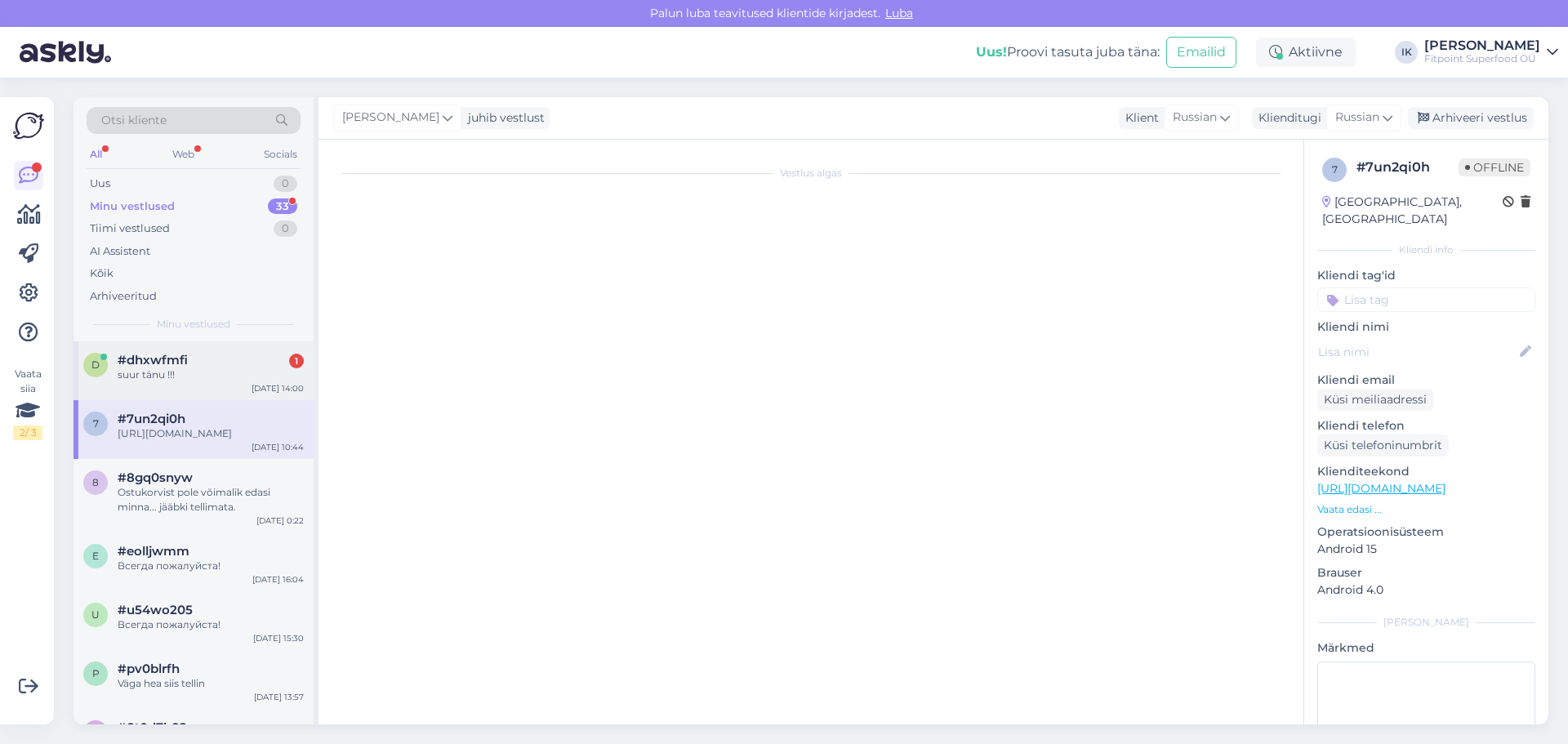
scroll to position [293, 0]
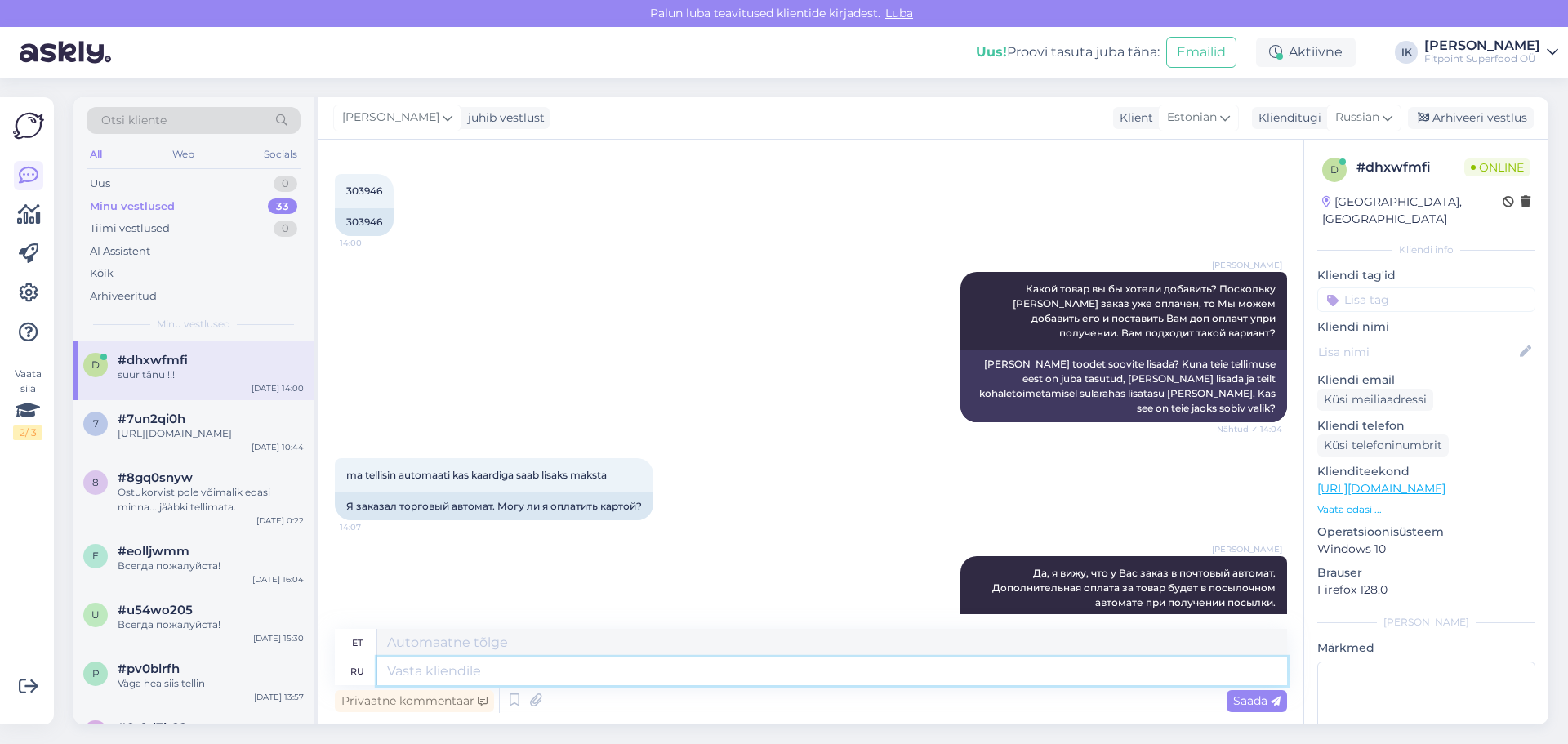
click at [679, 675] on textarea at bounding box center [832, 671] width 909 height 28
type textarea "Поожалуйста! Е"
type textarea "Pole tänu väärt!"
type textarea "Поожалуйста! Если что"
type textarea "Palun! [PERSON_NAME]"
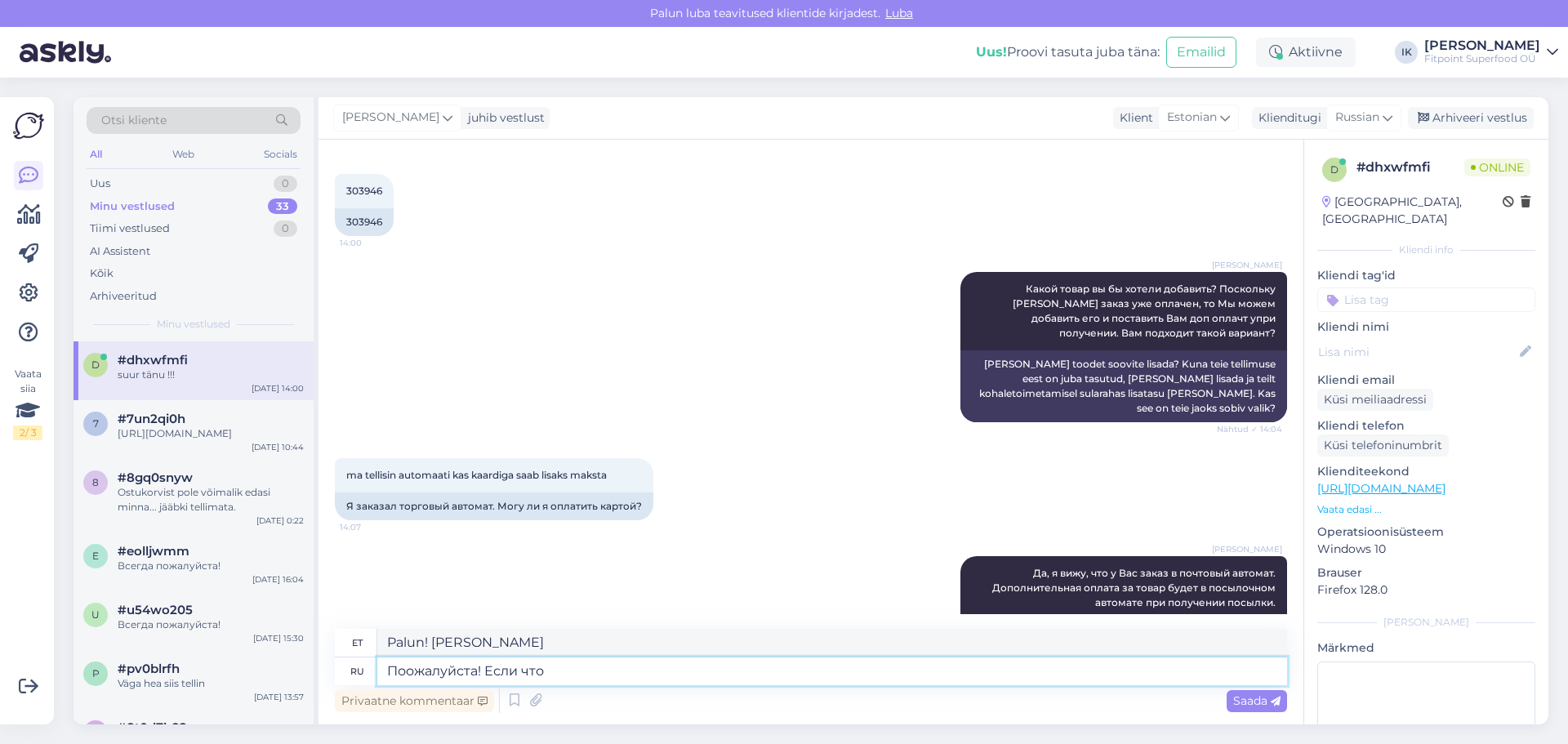
type textarea "Поожалуйста! Если что -"
type textarea "Pole tänu väärt! Kui midagi"
type textarea "Поожалуйста! Если что - об"
type textarea "Pole tänu väärt! Kui midagi -"
type textarea "Поожалуйста! Если что - обращайтесь!"
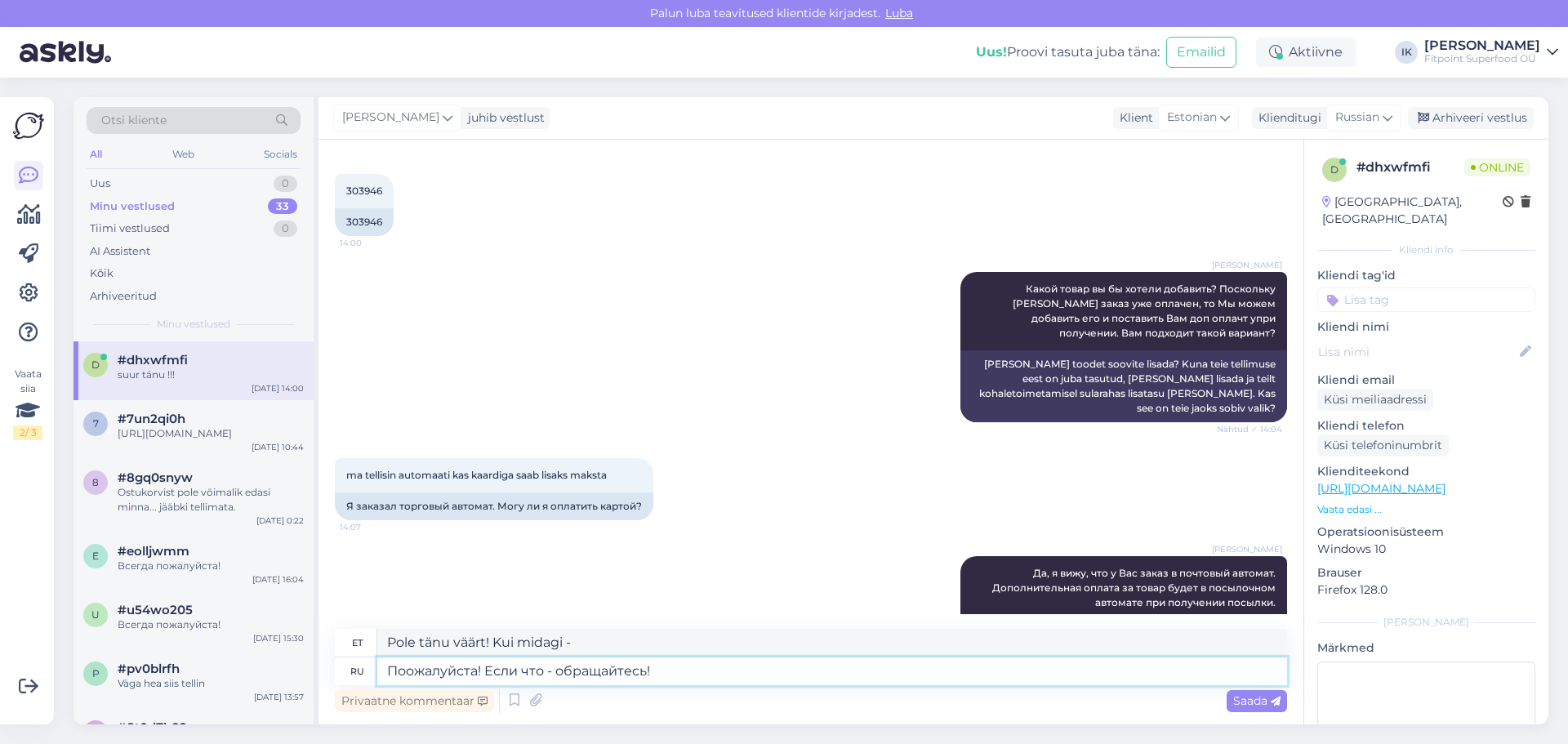
type textarea "Palun! Kui midagi juhtub, võtke meiega ühendust!"
drag, startPoint x: 678, startPoint y: 663, endPoint x: 1060, endPoint y: 700, distance: 383.8
click at [687, 664] on textarea "Поожалуйста! Если что - обращайтесь!" at bounding box center [832, 671] width 909 height 28
type textarea "Поожалуйста! Если что - обращайтесь!"
click at [1269, 707] on div "Saada" at bounding box center [1257, 700] width 61 height 22
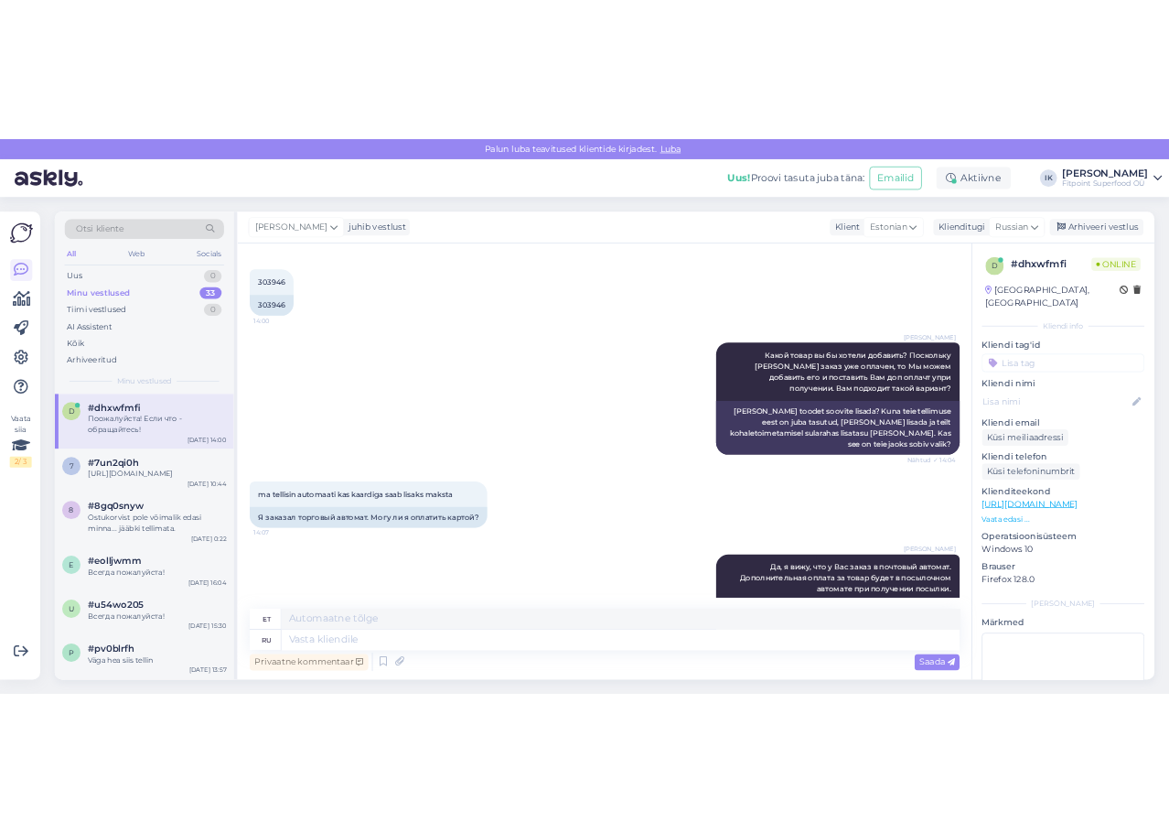
scroll to position [1062, 0]
